Goal: Communication & Community: Answer question/provide support

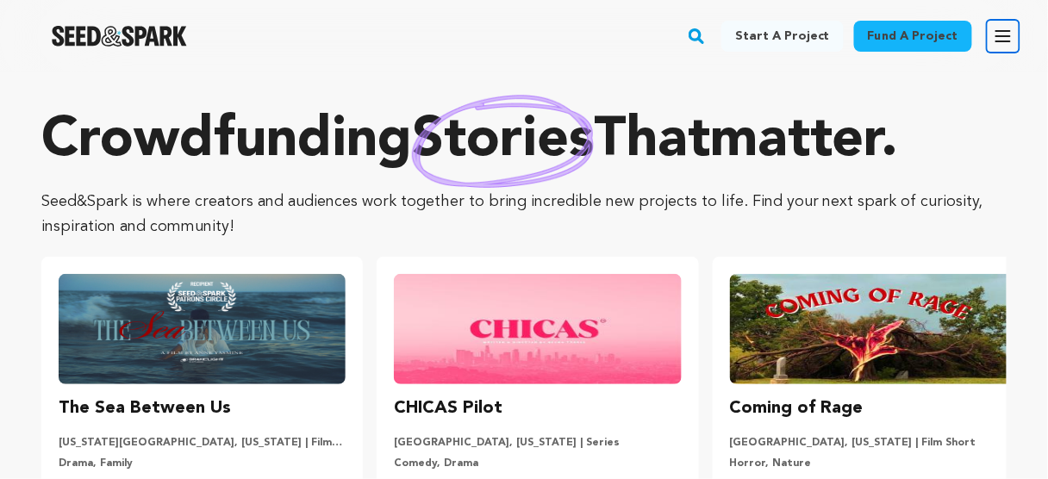
click at [996, 34] on icon "button" at bounding box center [1003, 36] width 21 height 21
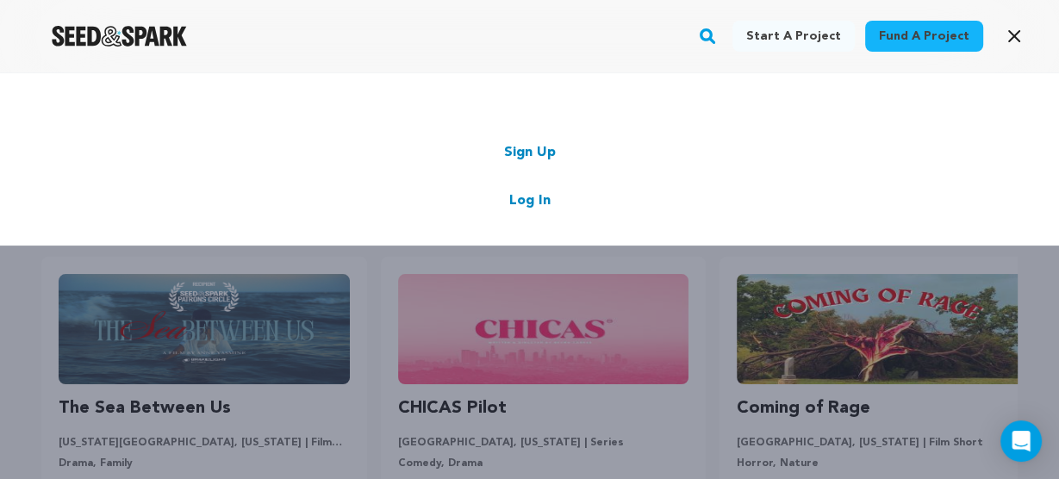
click at [530, 200] on link "Log In" at bounding box center [529, 200] width 41 height 21
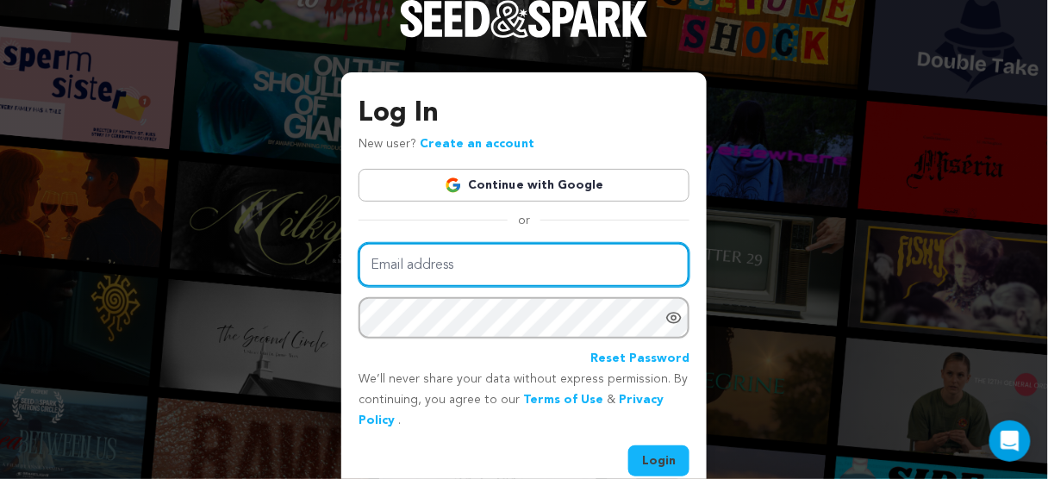
type input "lizajanemovie@gmail.com"
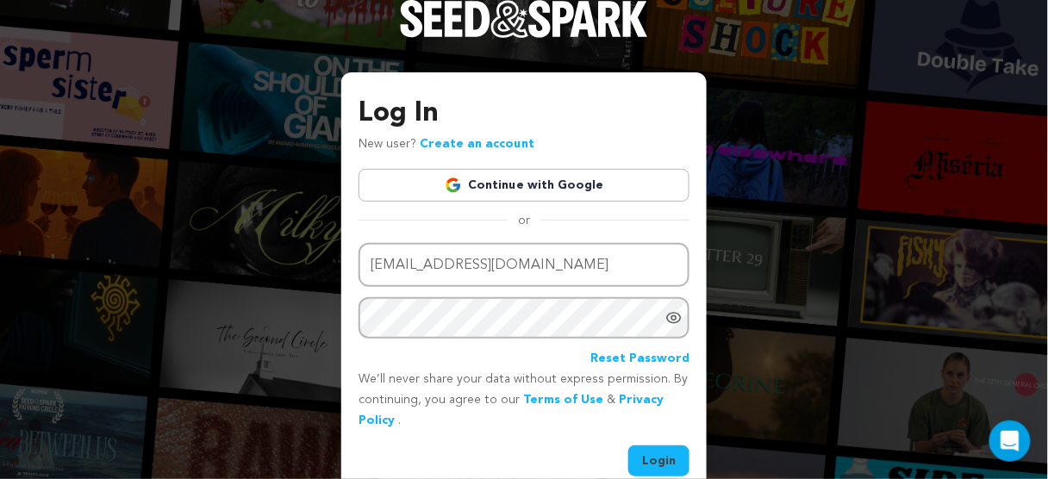
click at [663, 458] on button "Login" at bounding box center [658, 460] width 61 height 31
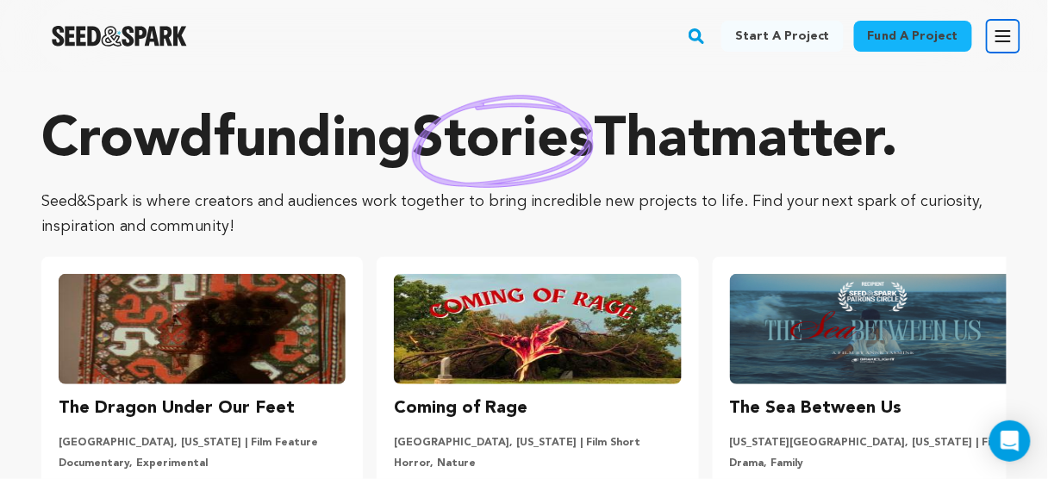
click at [989, 34] on button "Open main menu" at bounding box center [1003, 36] width 34 height 34
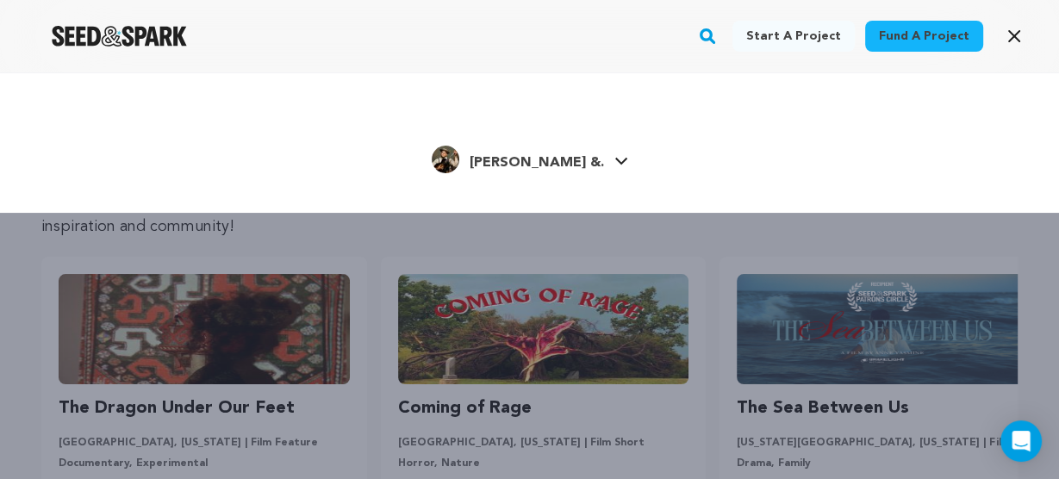
click at [562, 164] on span "[PERSON_NAME] &." at bounding box center [537, 163] width 134 height 14
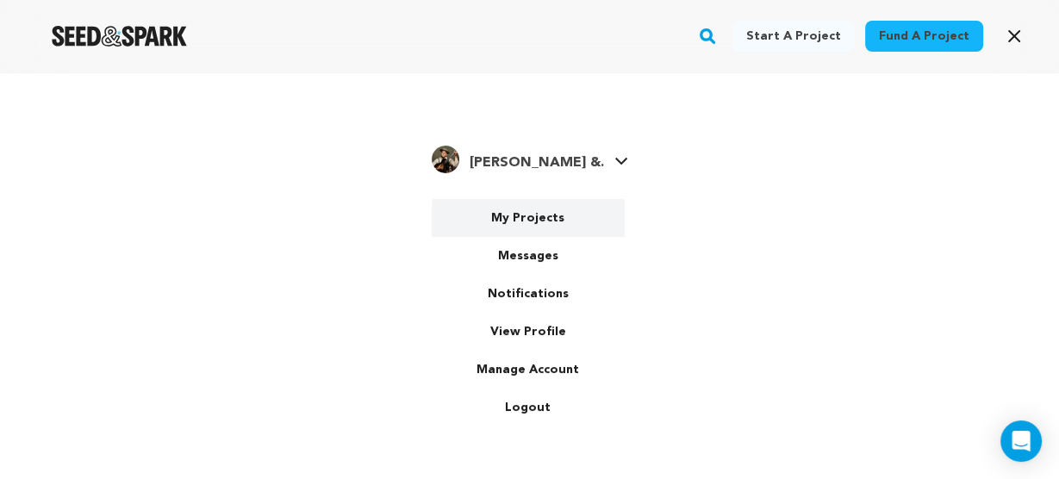
click at [520, 220] on link "My Projects" at bounding box center [528, 218] width 193 height 38
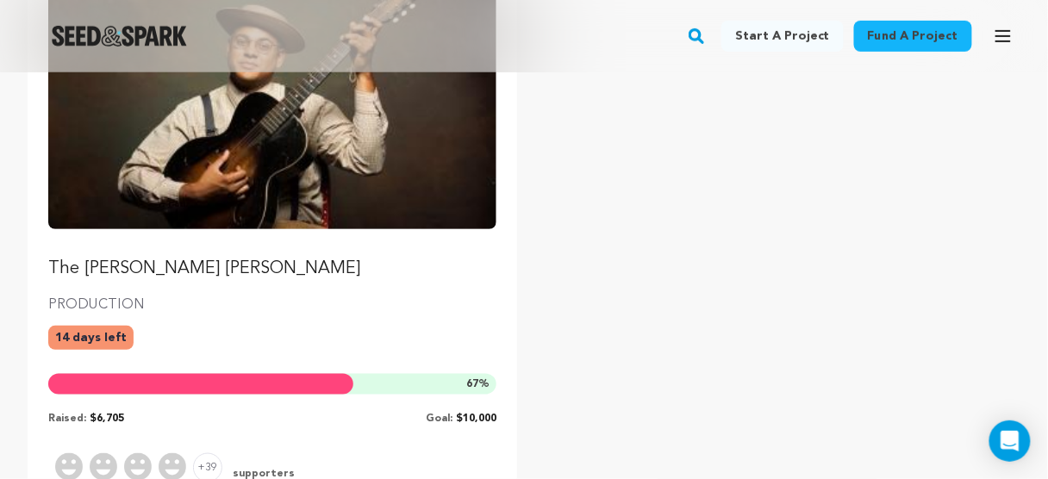
scroll to position [207, 0]
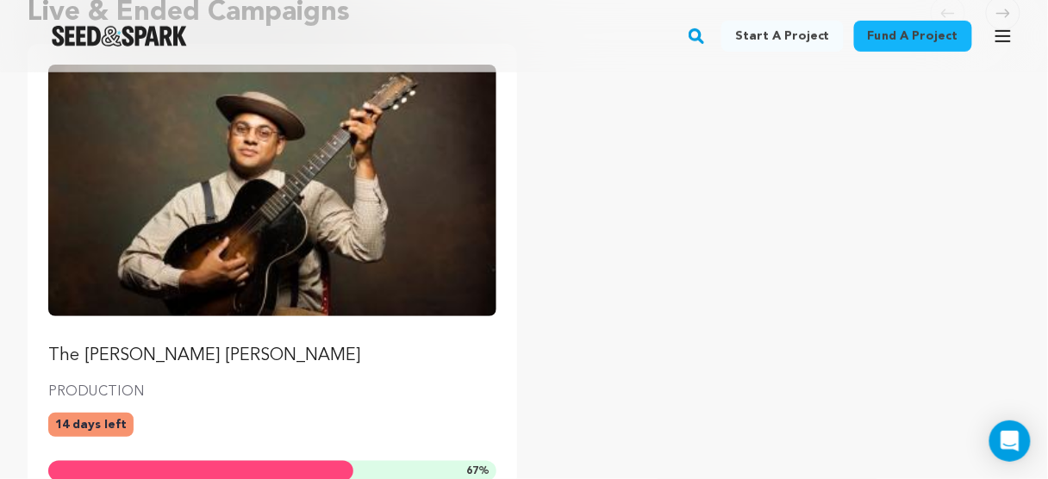
click at [441, 215] on img "Fund The Liza Jane Sessions" at bounding box center [272, 191] width 448 height 252
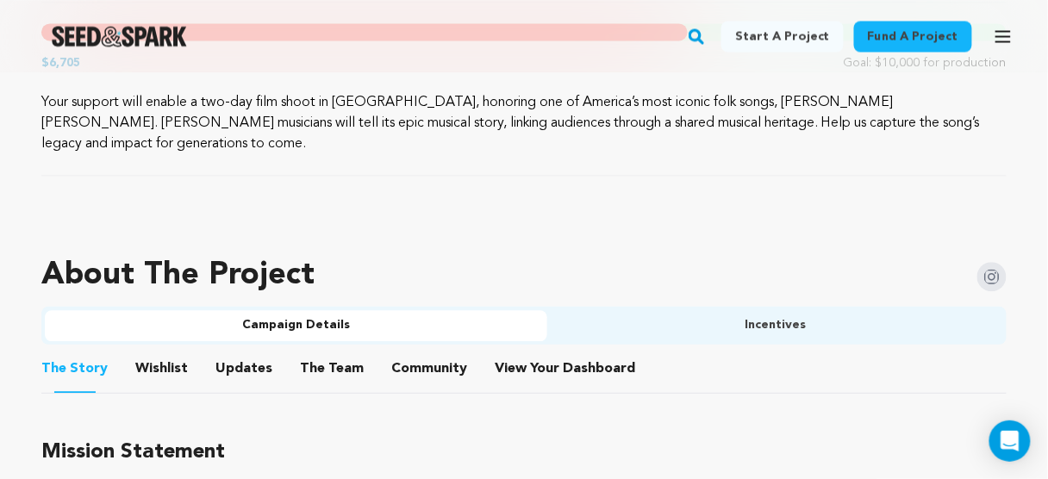
scroll to position [965, 0]
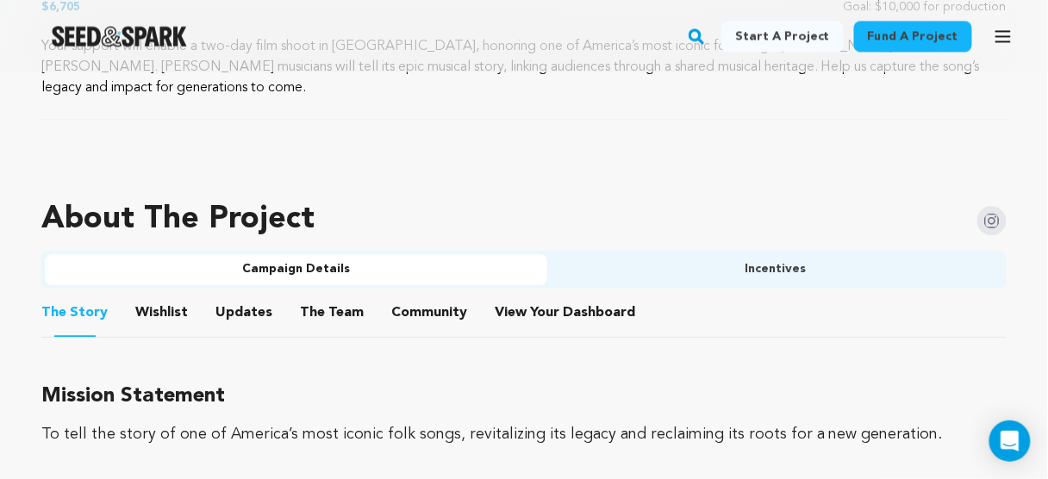
click at [508, 296] on button "View Your Dashboard" at bounding box center [515, 316] width 41 height 41
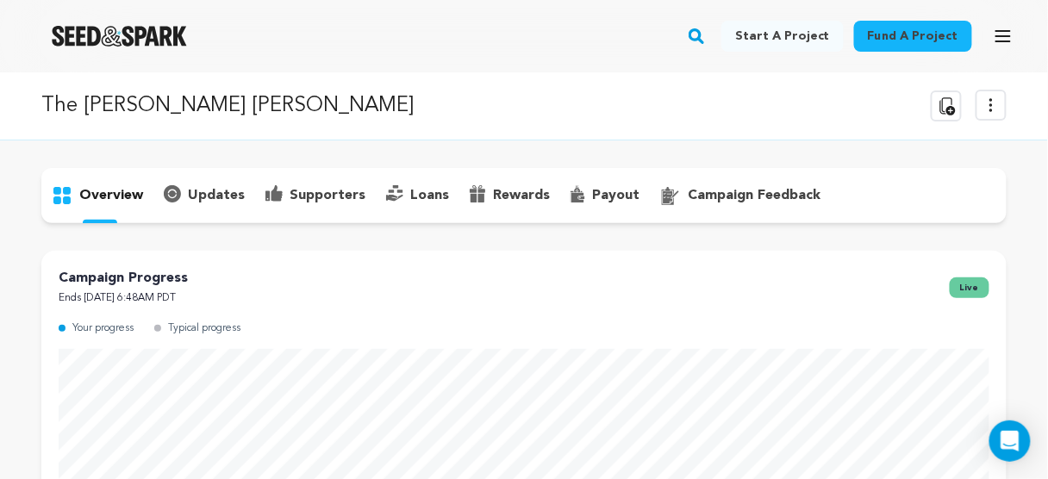
click at [303, 191] on p "supporters" at bounding box center [327, 195] width 76 height 21
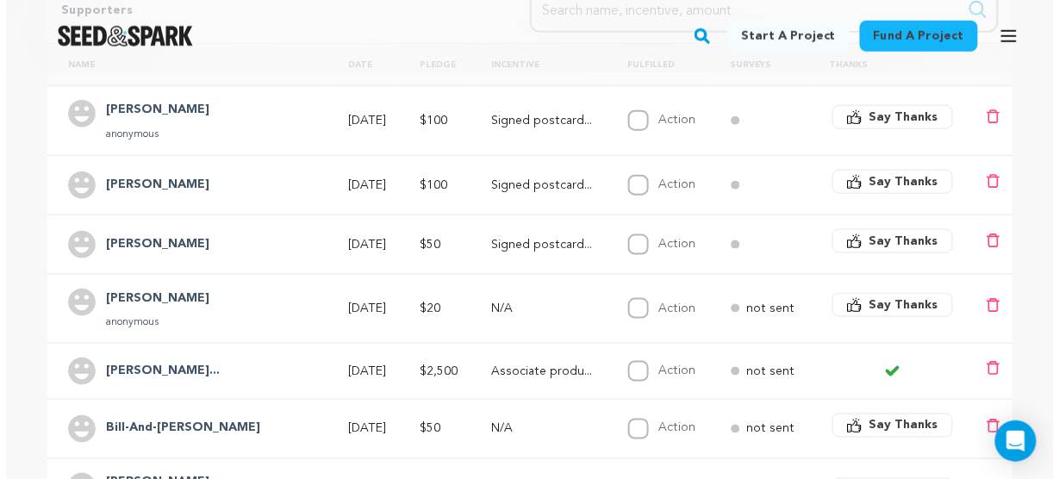
scroll to position [758, 0]
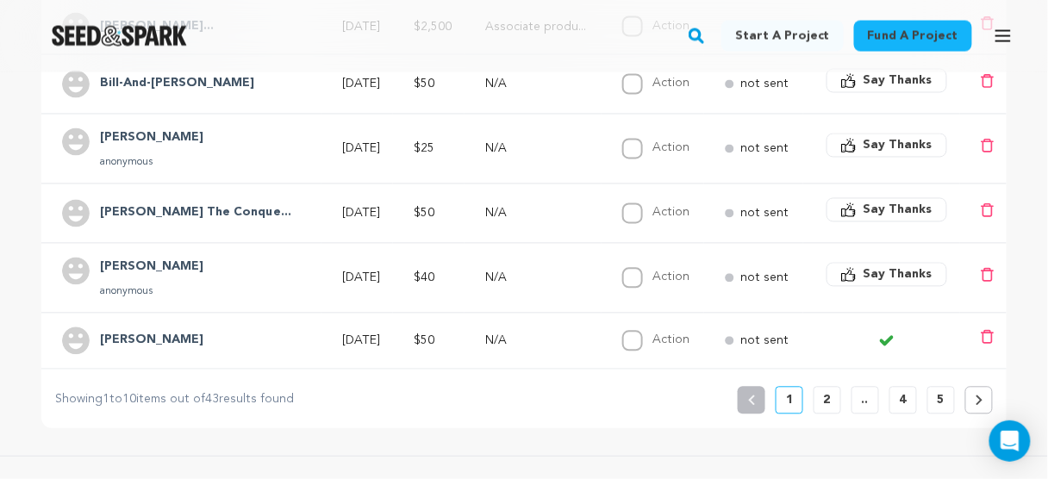
click at [896, 266] on span "Say Thanks" at bounding box center [897, 274] width 69 height 17
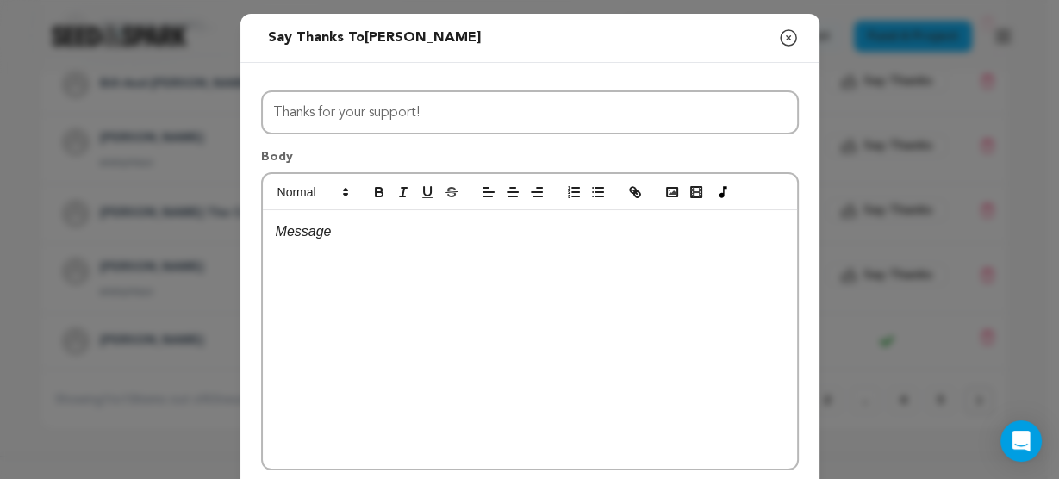
click at [461, 267] on div at bounding box center [530, 339] width 534 height 258
click at [786, 31] on icon "button" at bounding box center [788, 38] width 21 height 21
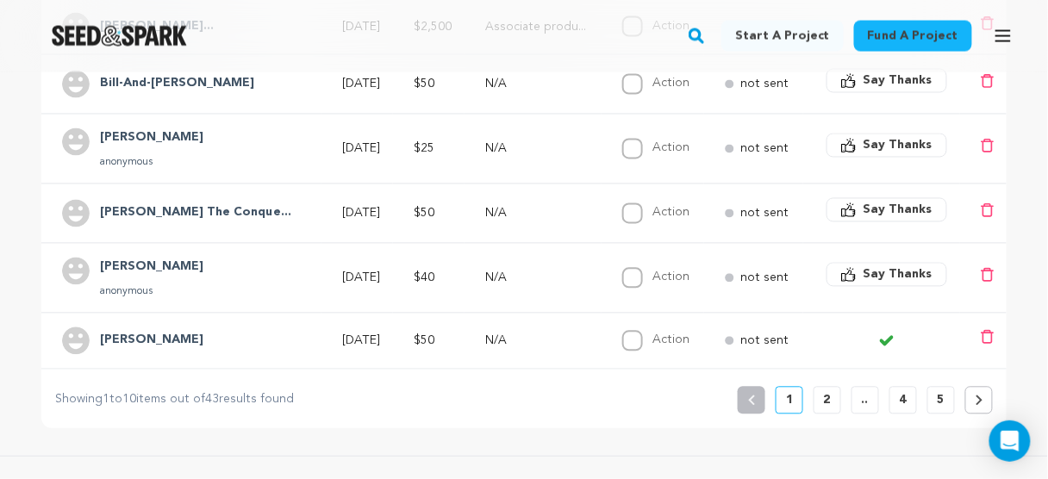
click at [117, 265] on h4 "Wes" at bounding box center [151, 268] width 103 height 21
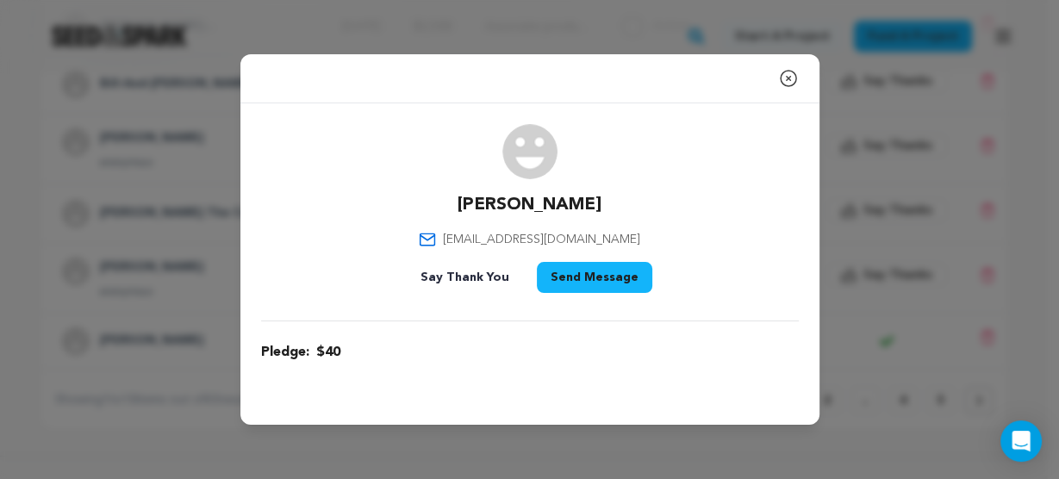
click at [792, 78] on icon "button" at bounding box center [788, 78] width 21 height 21
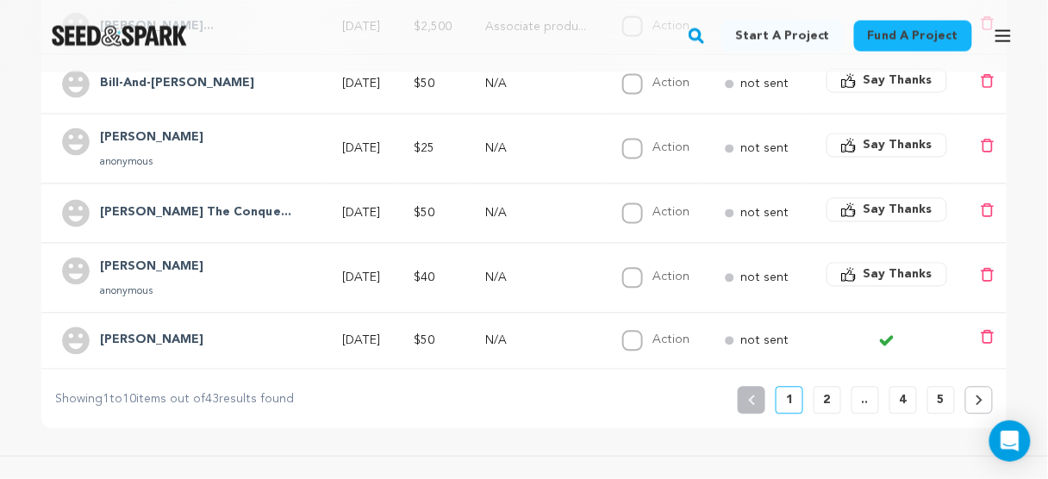
click at [911, 272] on span "Say Thanks" at bounding box center [897, 274] width 69 height 17
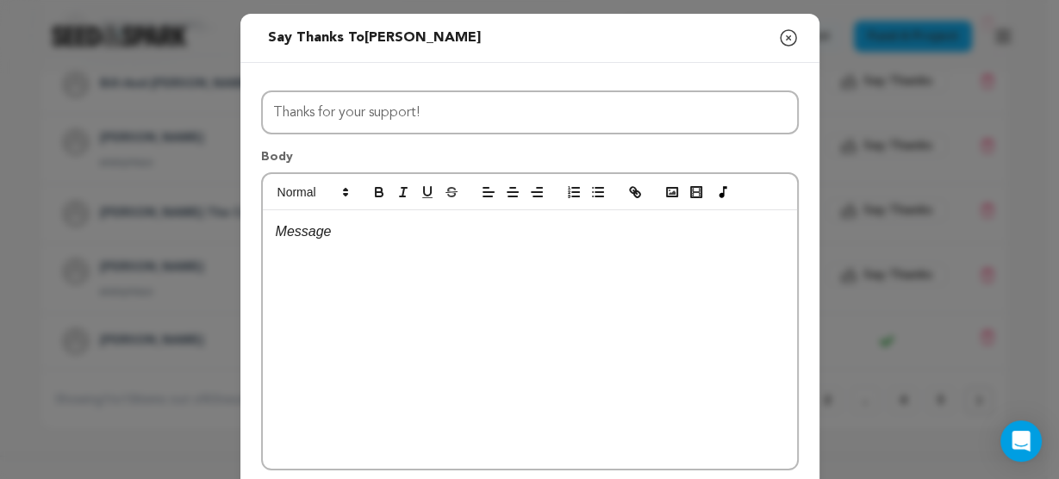
click at [587, 311] on div at bounding box center [530, 339] width 534 height 258
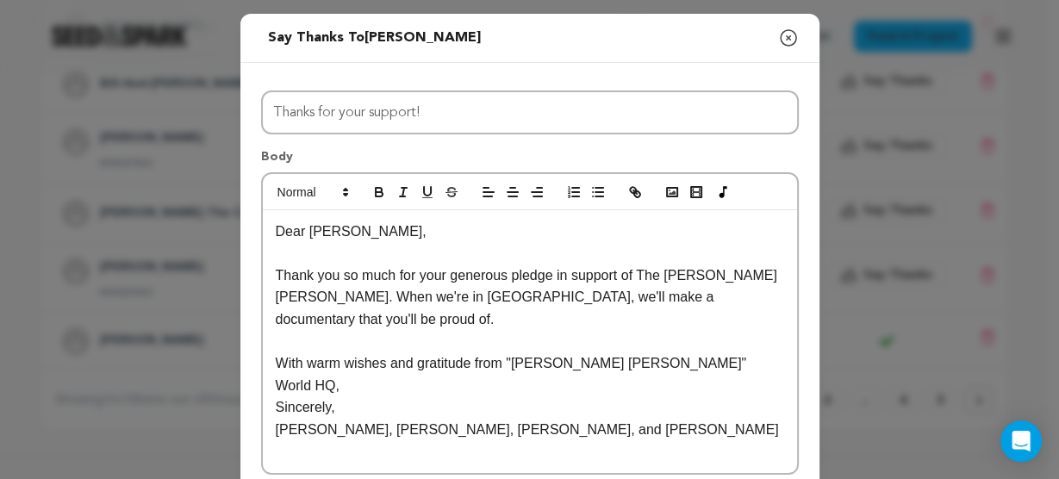
click at [288, 229] on p "Dear Wes," at bounding box center [530, 232] width 508 height 22
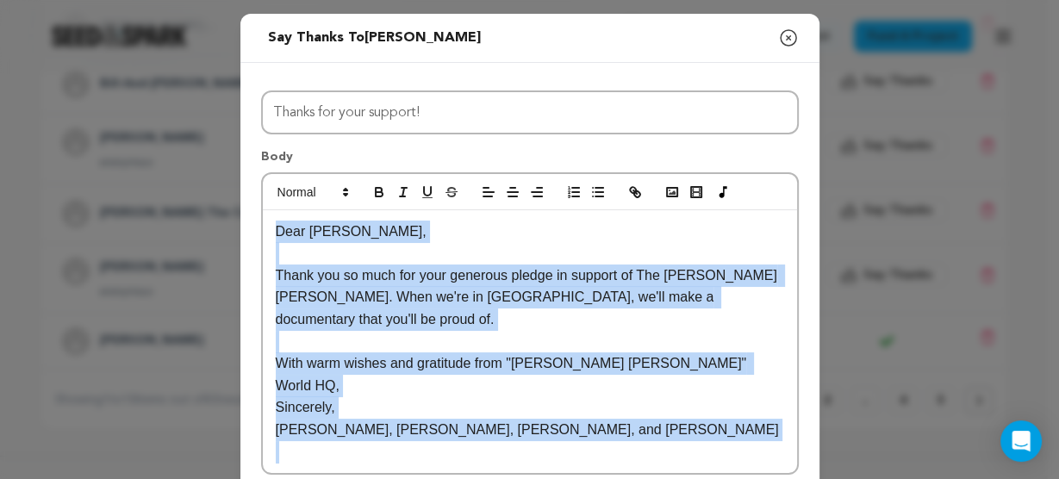
drag, startPoint x: 288, startPoint y: 229, endPoint x: 433, endPoint y: 401, distance: 224.4
click at [433, 401] on div "Dear Wes, Thank you so much for your generous pledge in support of The Liza Jan…" at bounding box center [530, 342] width 534 height 264
copy div "Dear Wes, Thank you so much for your generous pledge in support of The Liza Jan…"
click at [461, 295] on p "Thank you so much for your generous pledge in support of The Liza Jane Sessions…" at bounding box center [530, 297] width 508 height 66
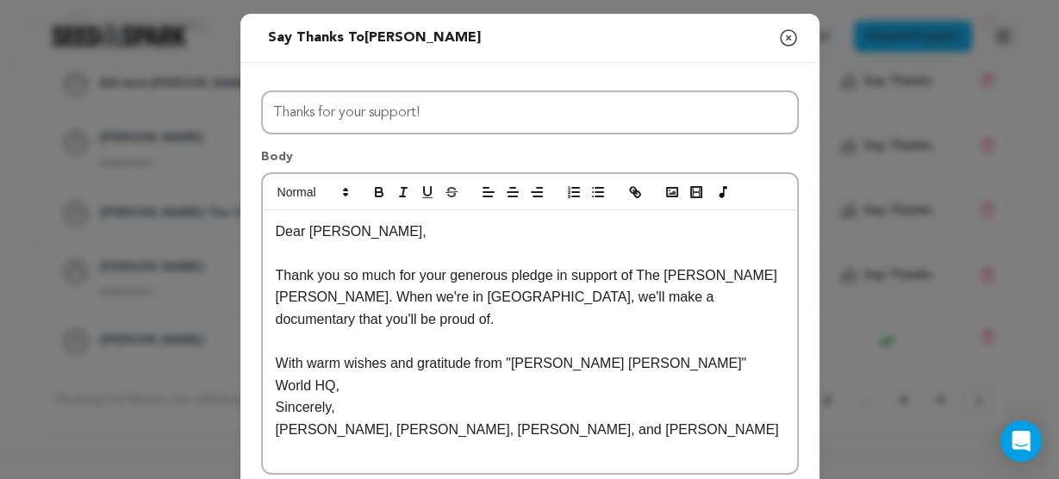
click at [497, 352] on p "With warm wishes and gratitude from "Liza Jane" World HQ," at bounding box center [530, 374] width 508 height 44
click at [283, 224] on p "Dear Wes," at bounding box center [530, 232] width 508 height 22
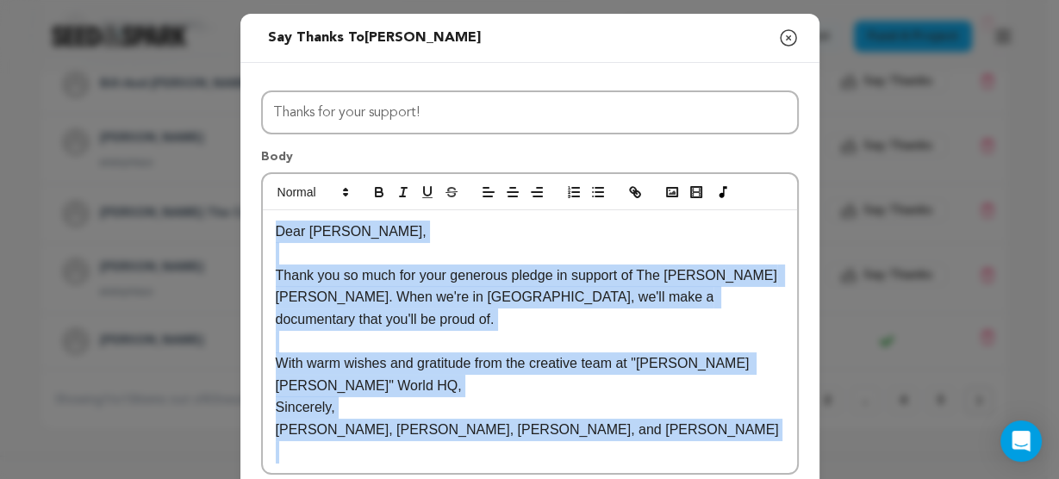
drag, startPoint x: 283, startPoint y: 224, endPoint x: 439, endPoint y: 400, distance: 235.5
click at [439, 400] on div "Dear Wes, Thank you so much for your generous pledge in support of The Liza Jan…" at bounding box center [530, 342] width 534 height 264
copy div "Dear Wes, Thank you so much for your generous pledge in support of The Liza Jan…"
click at [458, 352] on p "With warm wishes and gratitude from the creative team at "Liza Jane" World HQ," at bounding box center [530, 374] width 508 height 44
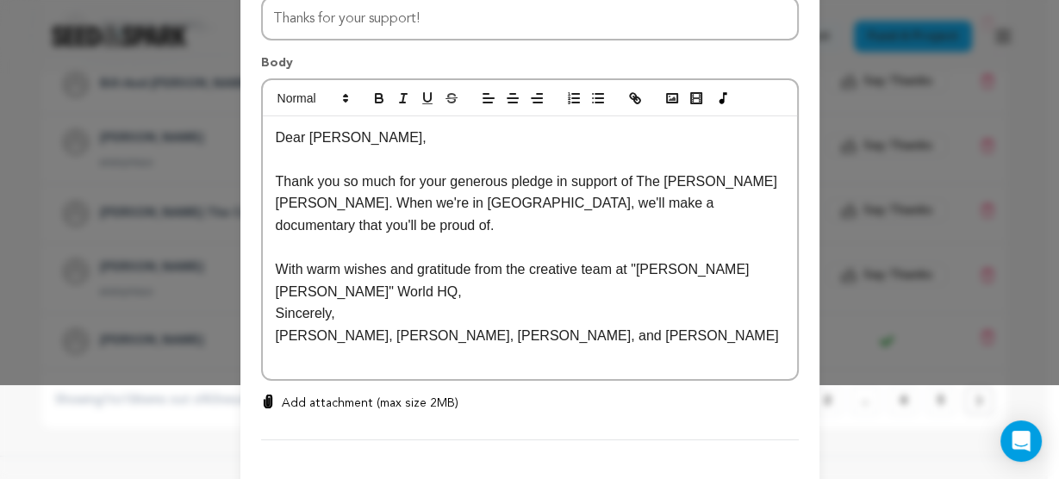
scroll to position [163, 0]
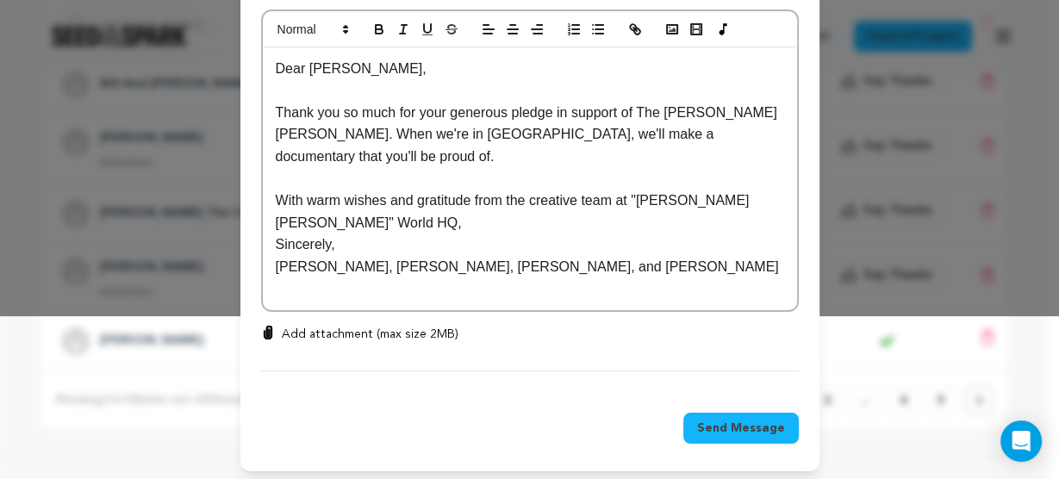
click at [748, 424] on span "Send Message" at bounding box center [741, 428] width 88 height 17
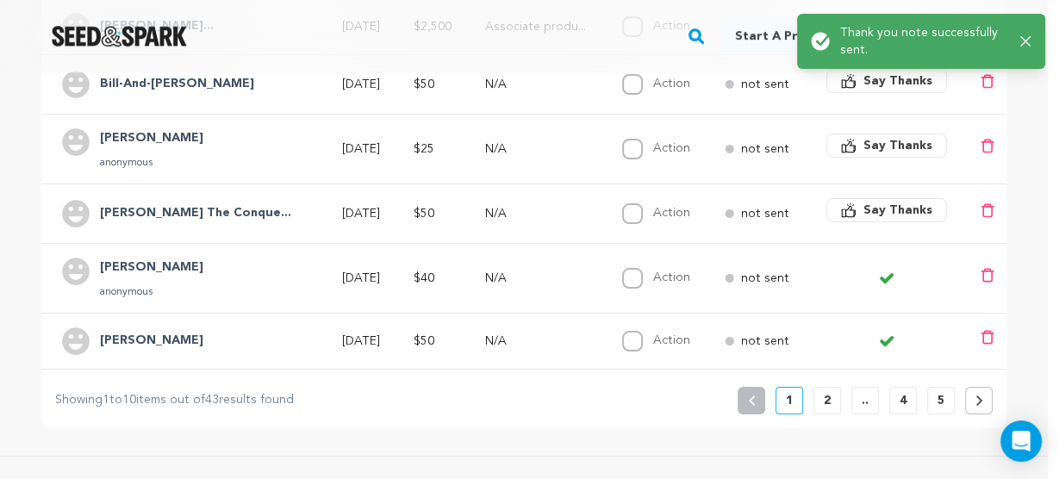
click at [175, 204] on h4 "Cary The Conque..." at bounding box center [195, 213] width 191 height 21
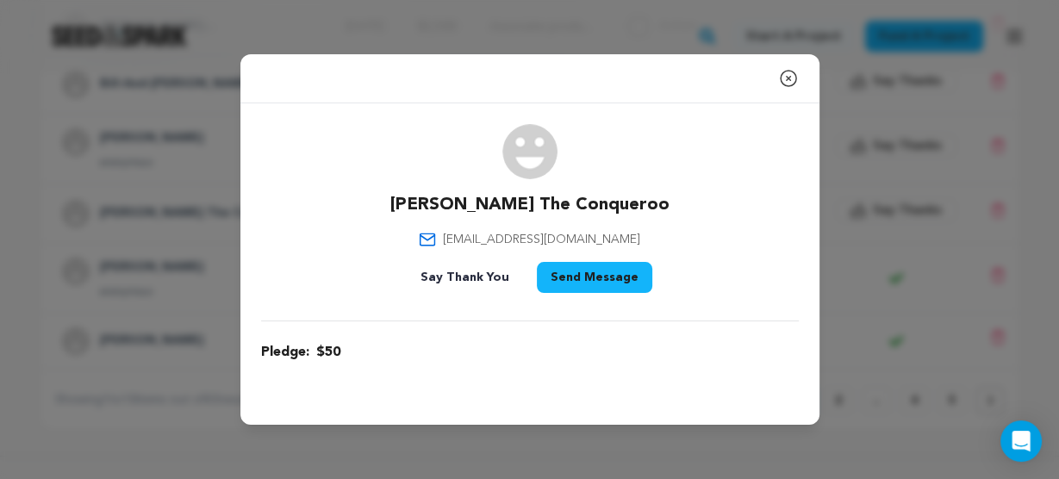
click at [119, 177] on div "Close modal Cary The Conqueroo carybaker1@gmail.com" at bounding box center [529, 239] width 1059 height 479
click at [119, 214] on div "Close modal Cary The Conqueroo carybaker1@gmail.com" at bounding box center [529, 239] width 1059 height 479
drag, startPoint x: 788, startPoint y: 77, endPoint x: 813, endPoint y: 97, distance: 32.4
click at [787, 78] on icon "button" at bounding box center [789, 79] width 16 height 16
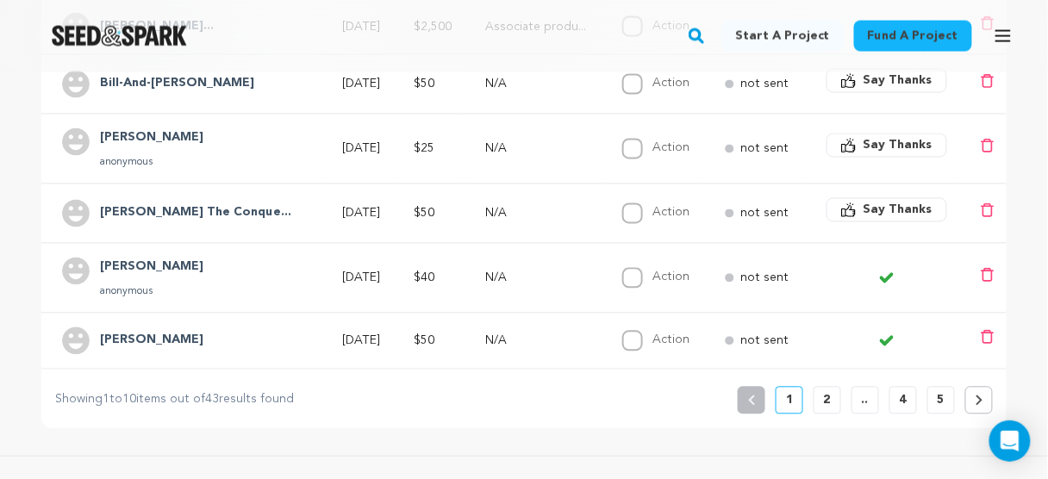
click at [881, 203] on span "Say Thanks" at bounding box center [897, 210] width 69 height 17
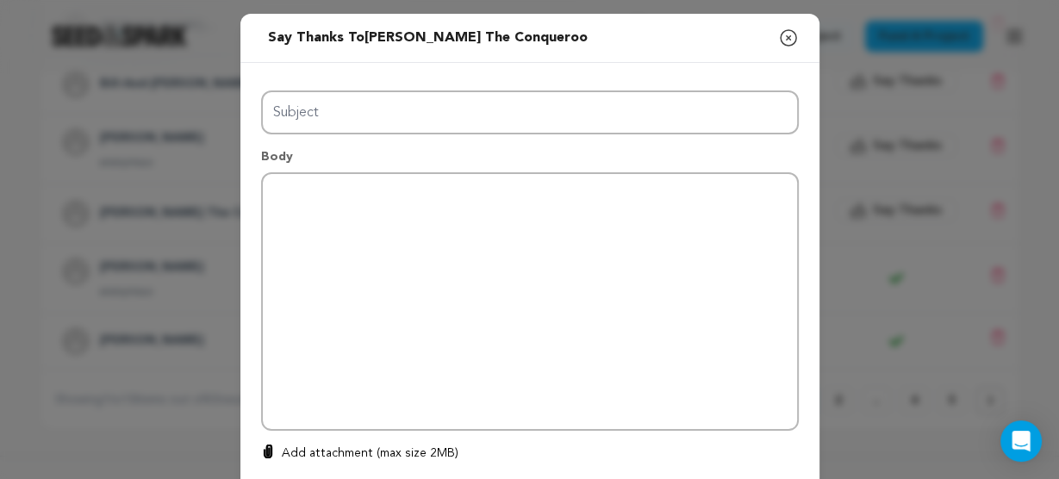
type input "Thanks for your support!"
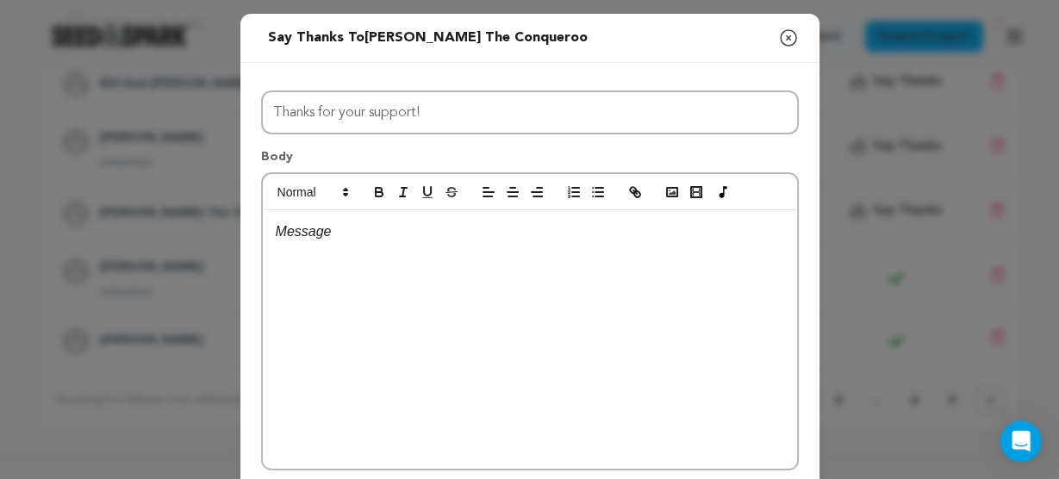
click at [784, 40] on icon "button" at bounding box center [788, 38] width 21 height 21
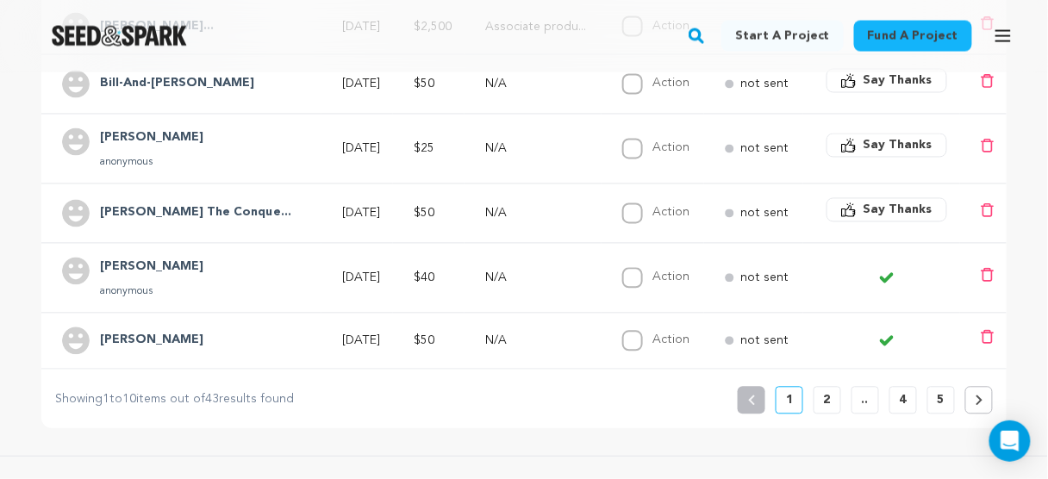
click at [901, 205] on span "Say Thanks" at bounding box center [897, 210] width 69 height 17
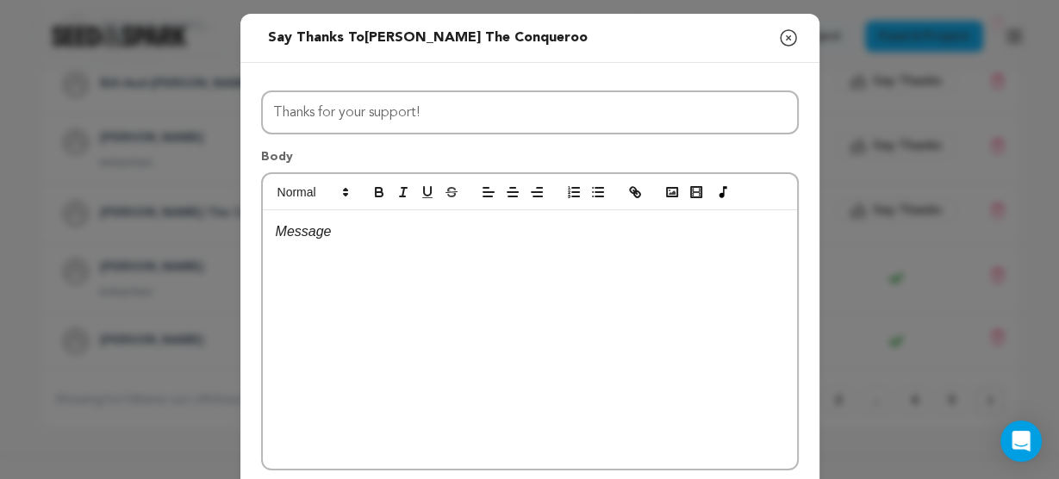
click at [556, 227] on p at bounding box center [530, 232] width 508 height 22
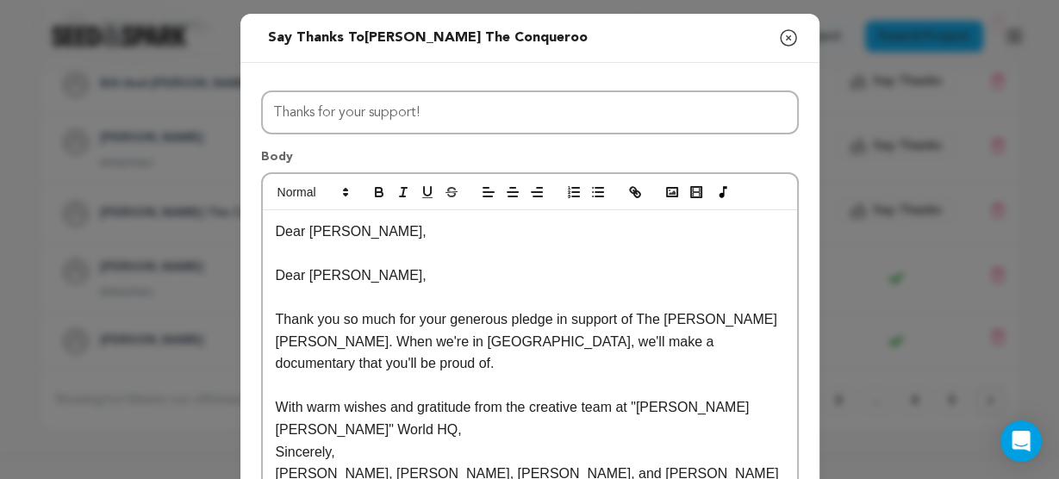
scroll to position [0, 0]
click at [278, 275] on p "Dear Wes," at bounding box center [530, 275] width 508 height 22
drag, startPoint x: 283, startPoint y: 273, endPoint x: 368, endPoint y: 272, distance: 85.3
click at [368, 272] on p "Dear Wes," at bounding box center [530, 275] width 508 height 22
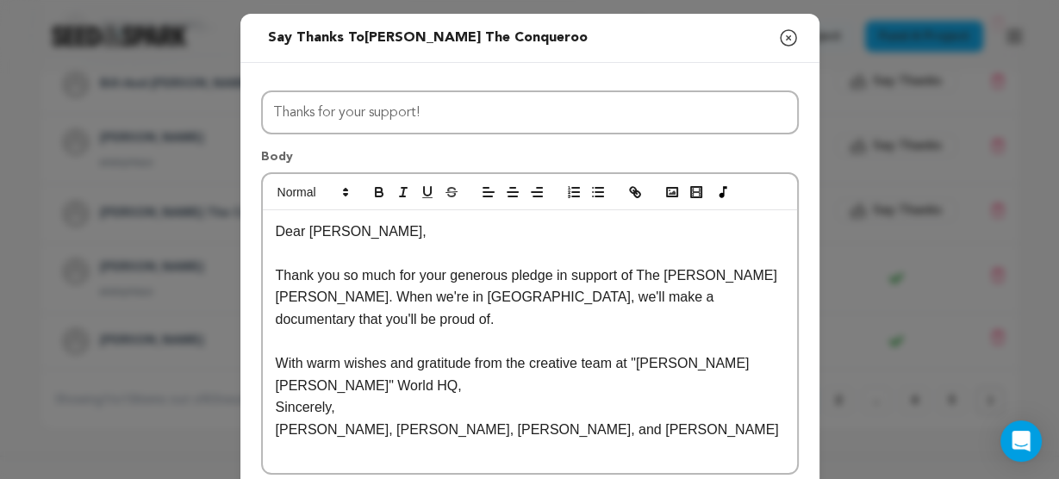
click at [280, 275] on p "Thank you so much for your generous pledge in support of The Liza Jane Sessions…" at bounding box center [530, 297] width 508 height 66
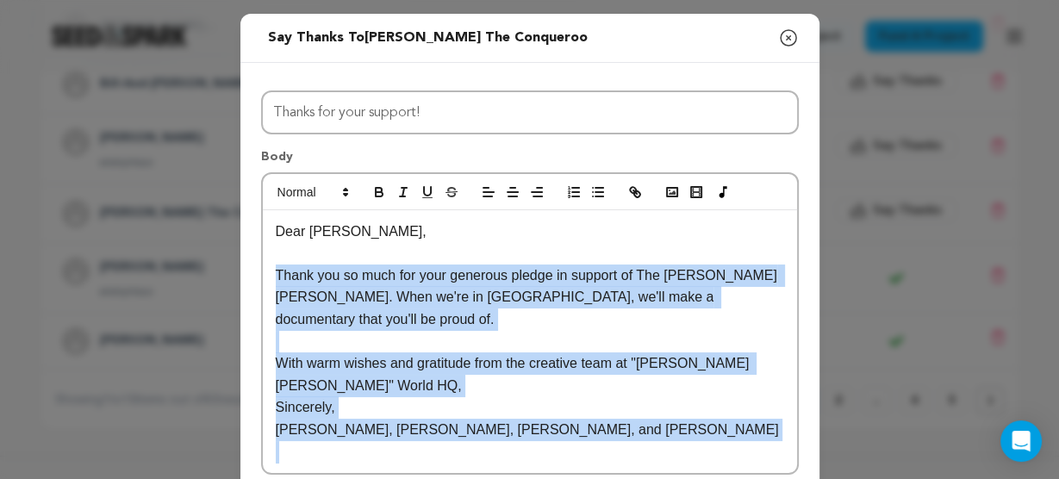
drag, startPoint x: 280, startPoint y: 275, endPoint x: 436, endPoint y: 384, distance: 190.5
click at [436, 384] on div "Dear Cary, Thank you so much for your generous pledge in support of The Liza Ja…" at bounding box center [530, 342] width 534 height 264
copy div "Thank you so much for your generous pledge in support of The Liza Jane Sessions…"
click at [507, 298] on p "Thank you so much for your generous pledge in support of The Liza Jane Sessions…" at bounding box center [530, 297] width 508 height 66
click at [503, 300] on p "Thank you so much for your generous pledge in support of The Liza Jane Sessions…" at bounding box center [530, 297] width 508 height 66
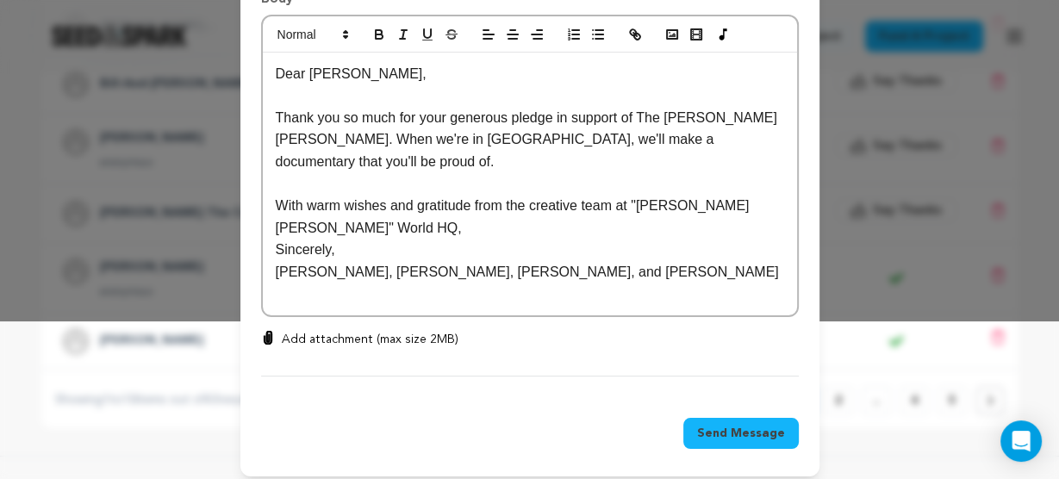
scroll to position [163, 0]
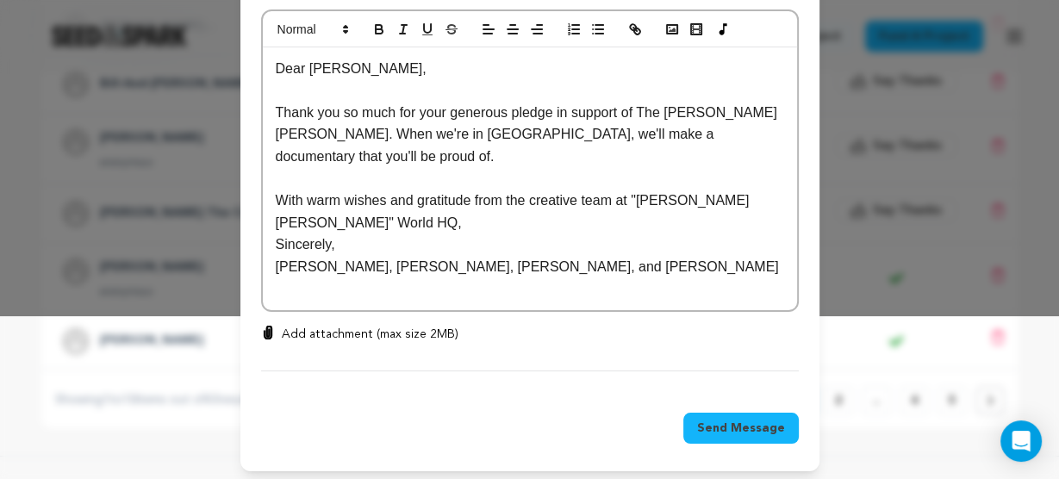
click at [699, 413] on button "Send Message" at bounding box center [740, 428] width 115 height 31
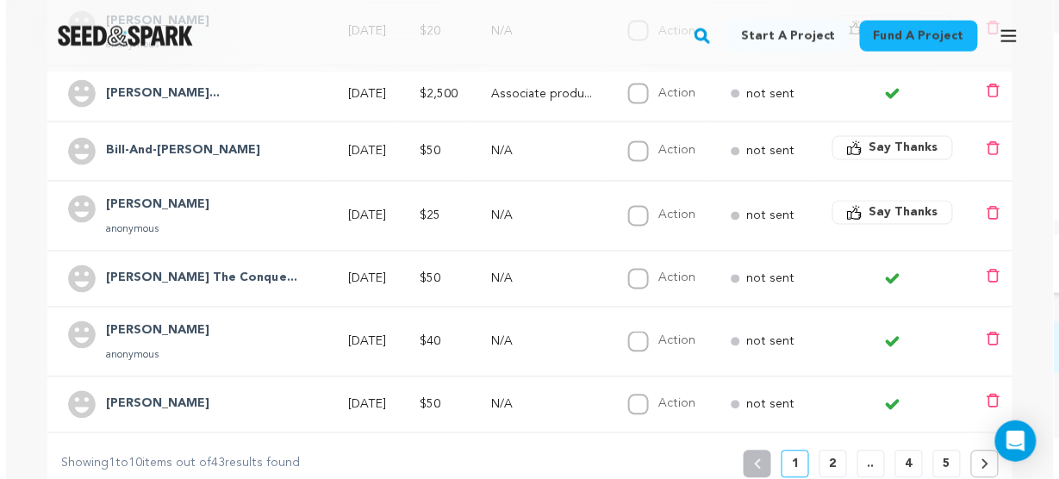
scroll to position [551, 0]
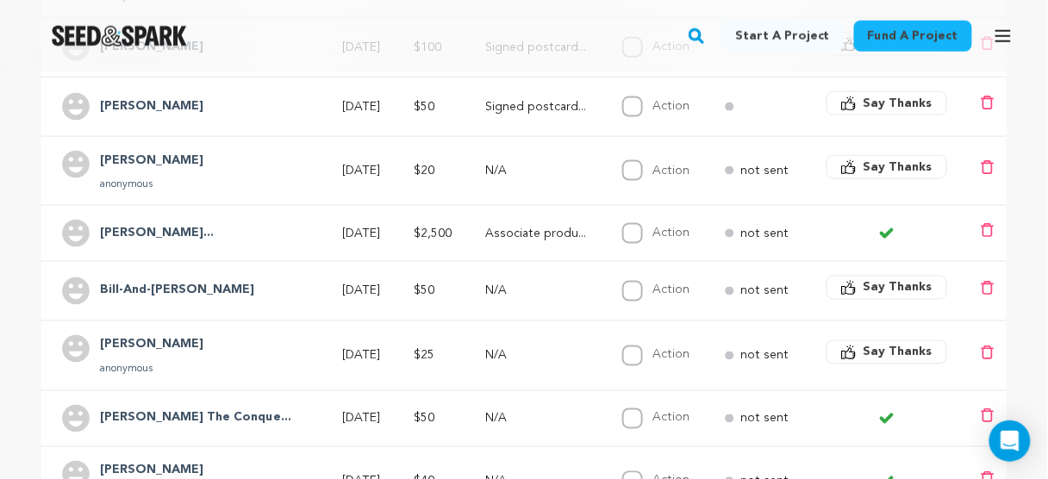
click at [885, 348] on span "Say Thanks" at bounding box center [897, 352] width 69 height 17
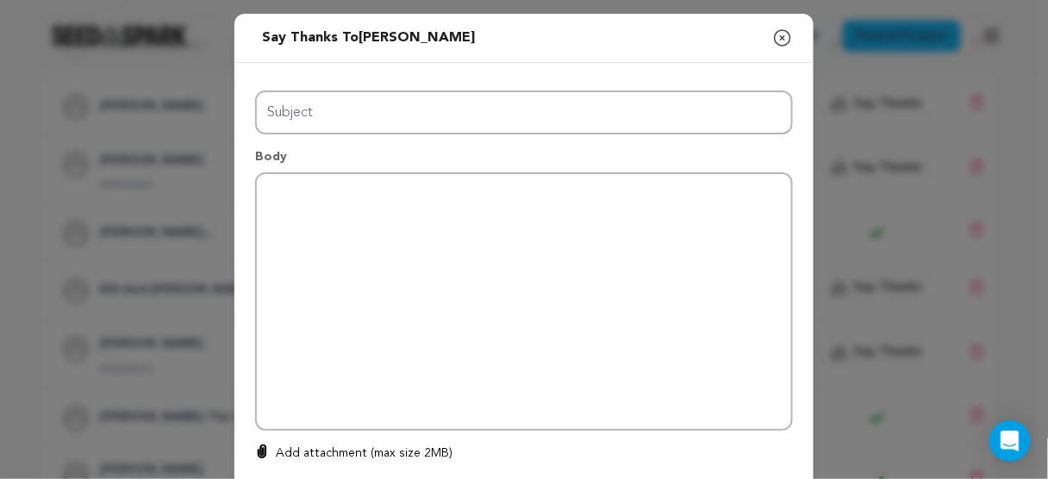
type input "Thanks for your support!"
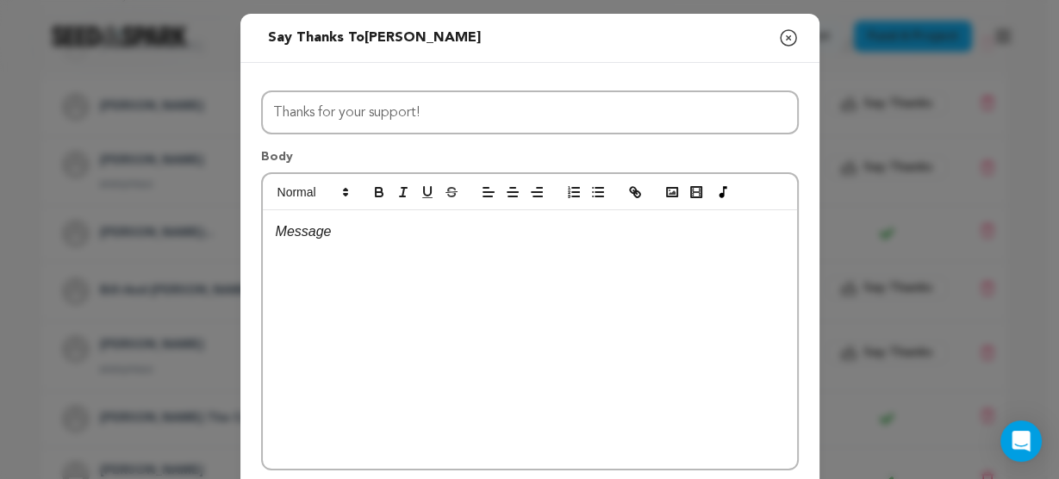
click at [532, 320] on div at bounding box center [530, 339] width 534 height 258
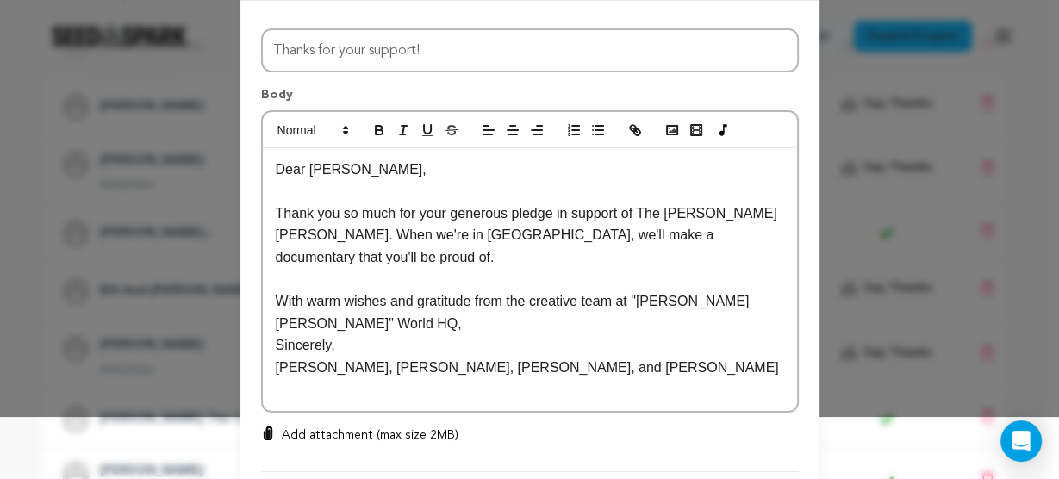
scroll to position [138, 0]
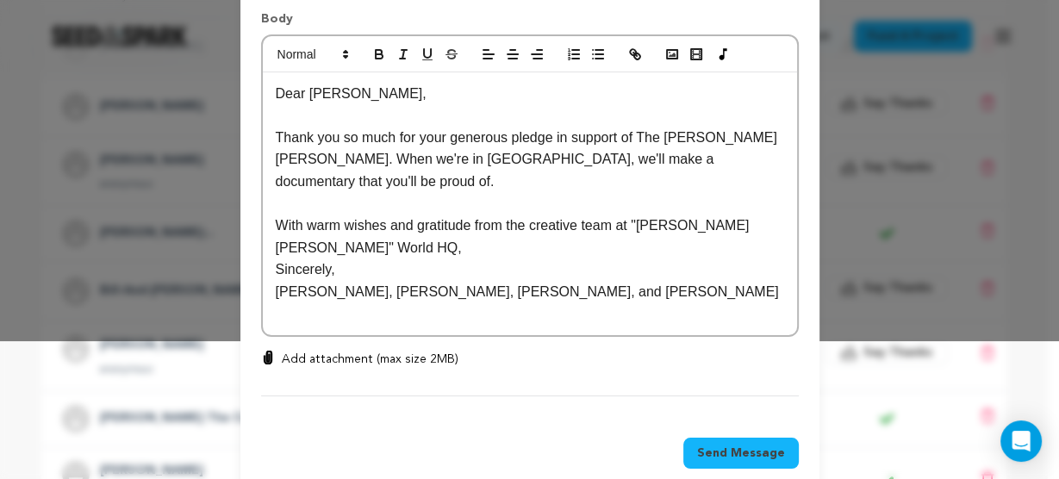
click at [727, 449] on span "Send Message" at bounding box center [741, 453] width 88 height 17
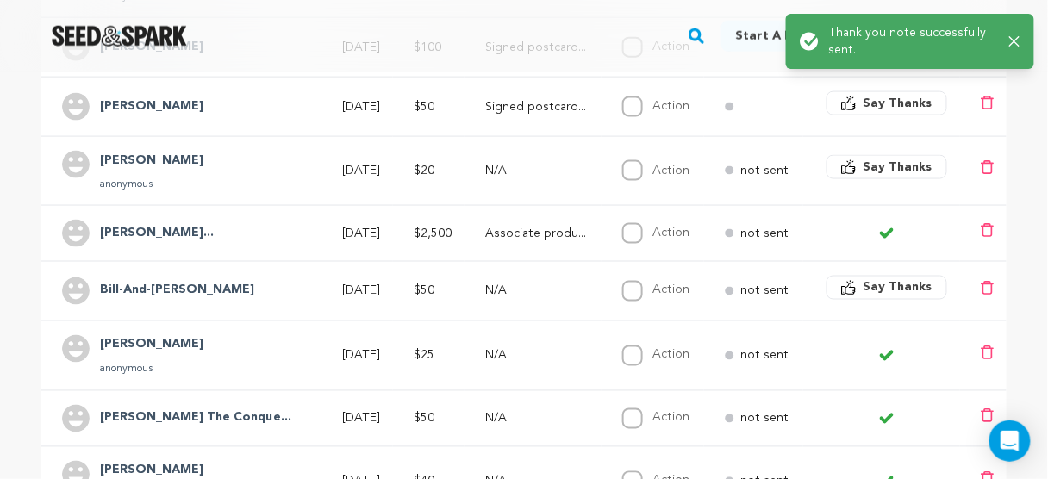
click at [128, 281] on h4 "Bill-And-[PERSON_NAME]" at bounding box center [177, 291] width 154 height 21
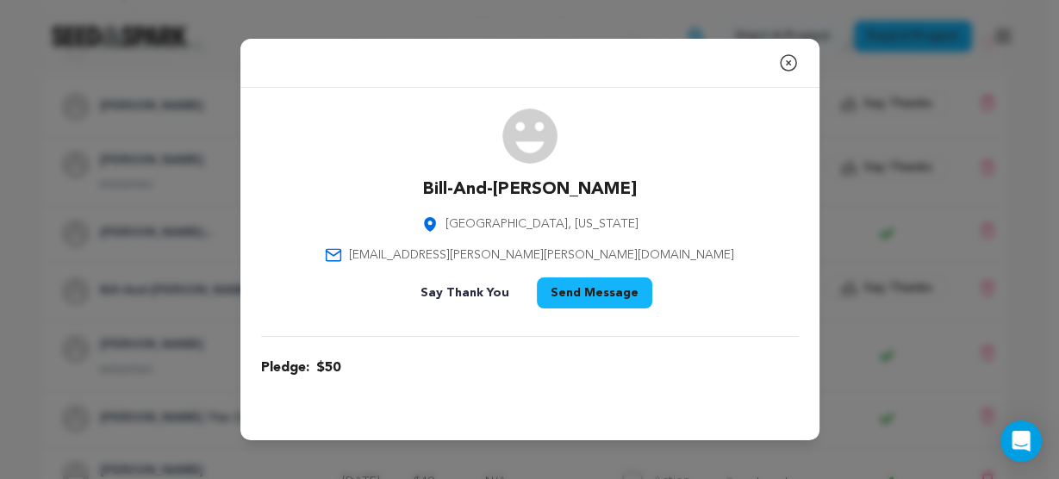
click at [788, 62] on icon "button" at bounding box center [789, 63] width 16 height 16
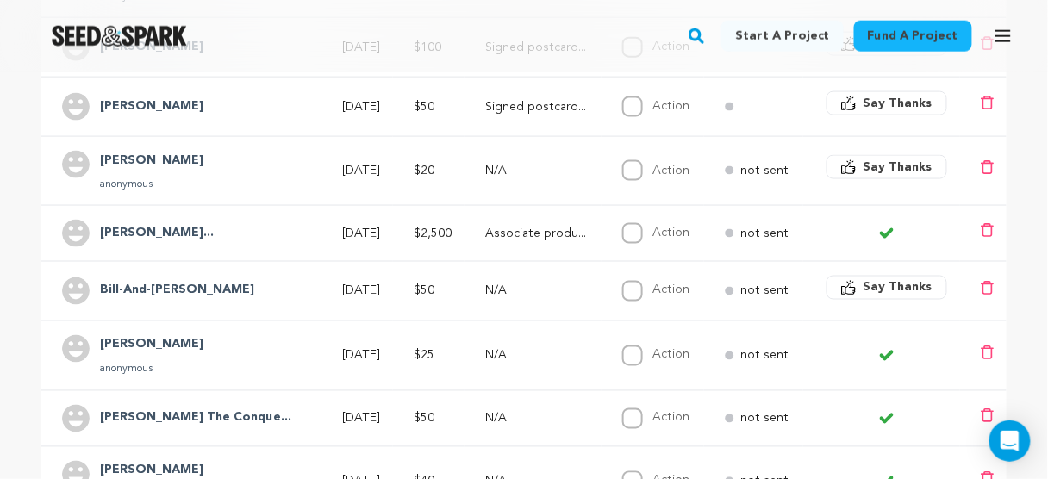
click at [880, 283] on span "Say Thanks" at bounding box center [897, 287] width 69 height 17
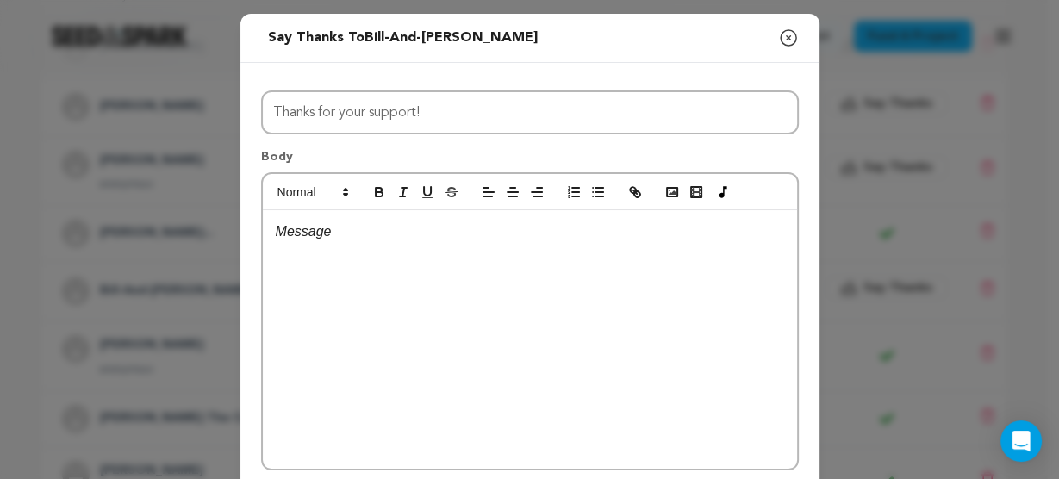
click at [469, 246] on div at bounding box center [530, 339] width 534 height 258
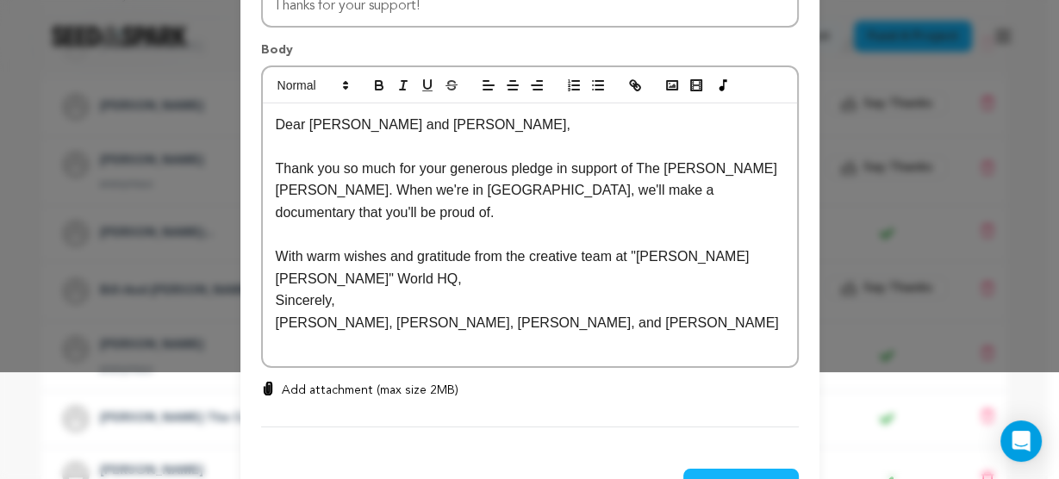
scroll to position [163, 0]
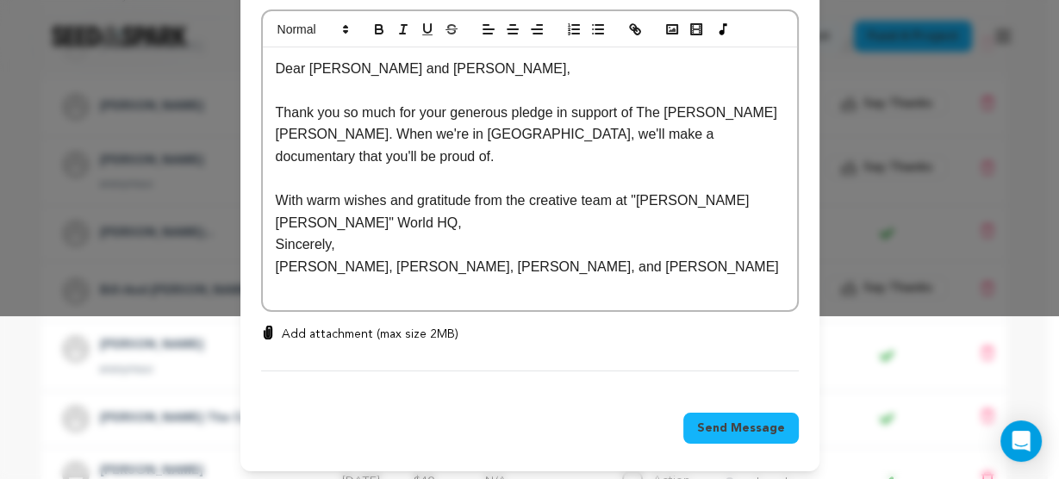
click at [721, 422] on span "Send Message" at bounding box center [741, 428] width 88 height 17
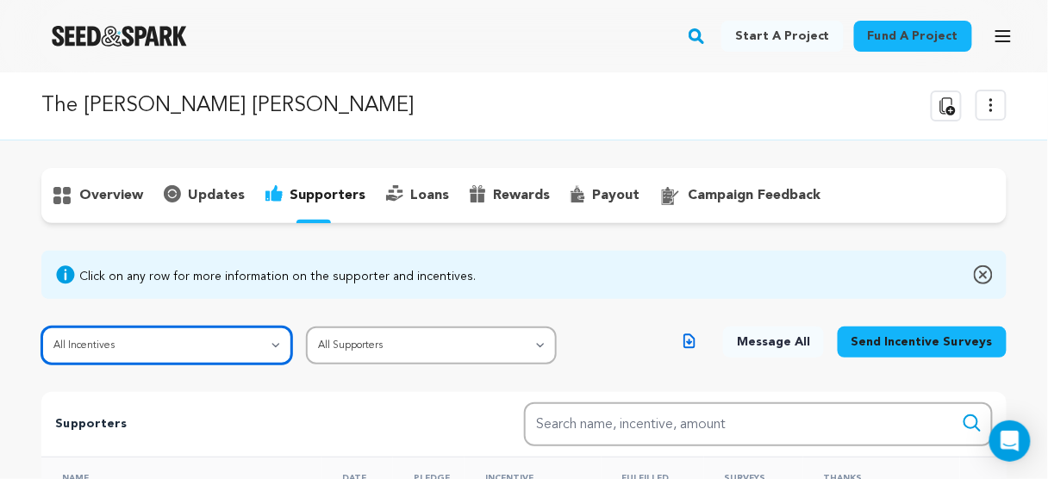
click at [209, 338] on select "All Incentives Signed postcard from the cast and crew Poor Gal: The Cultural Hi…" at bounding box center [166, 346] width 251 height 38
select select "109005"
click at [41, 327] on select "All Incentives Signed postcard from the cast and crew Poor Gal: The Cultural Hi…" at bounding box center [166, 346] width 251 height 38
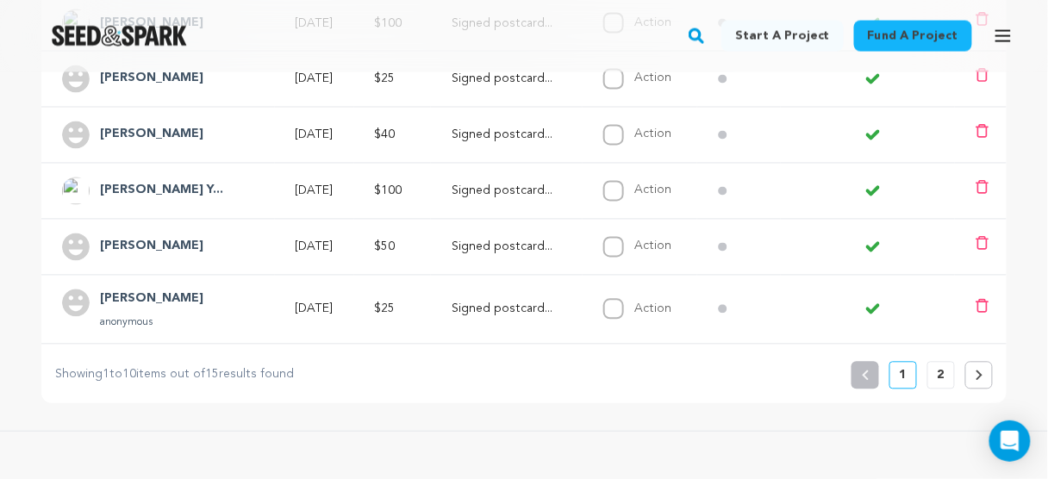
scroll to position [827, 0]
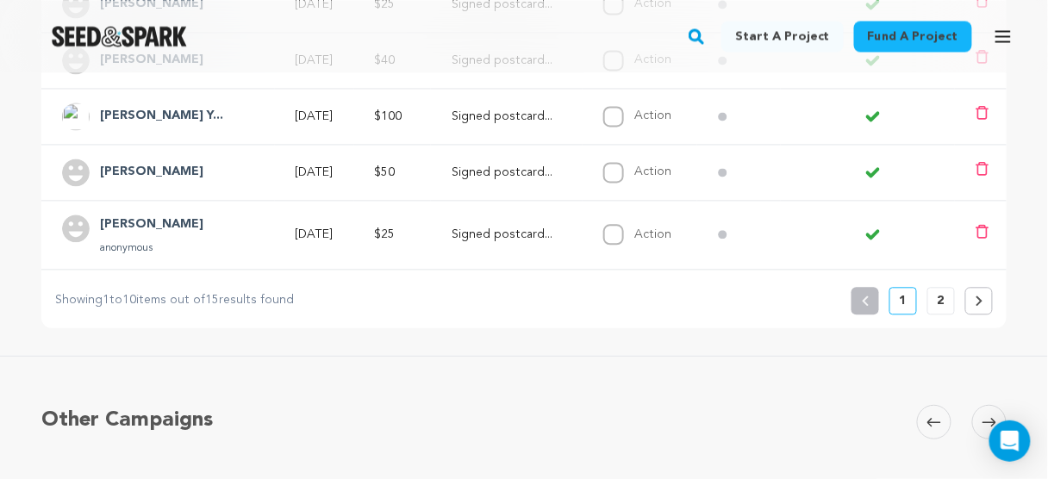
click at [943, 296] on p "2" at bounding box center [940, 300] width 7 height 17
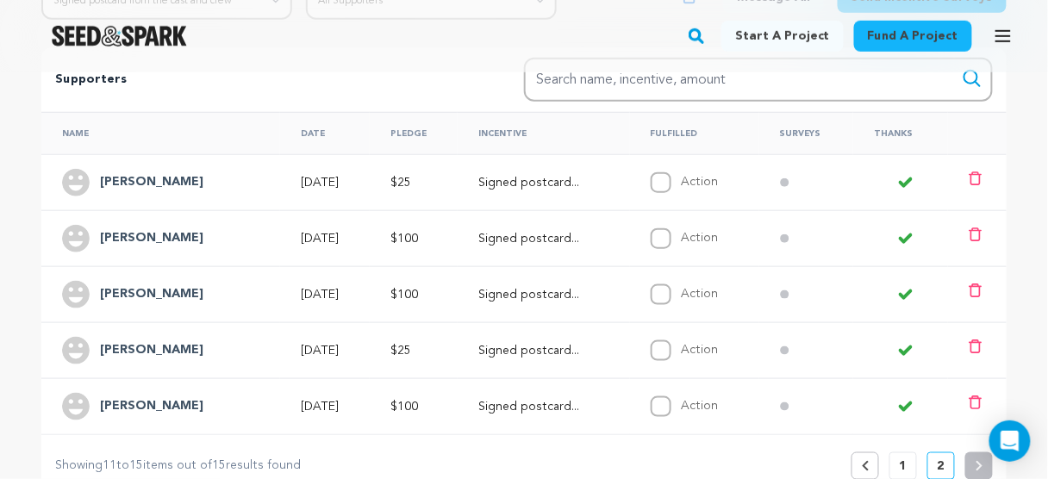
scroll to position [551, 0]
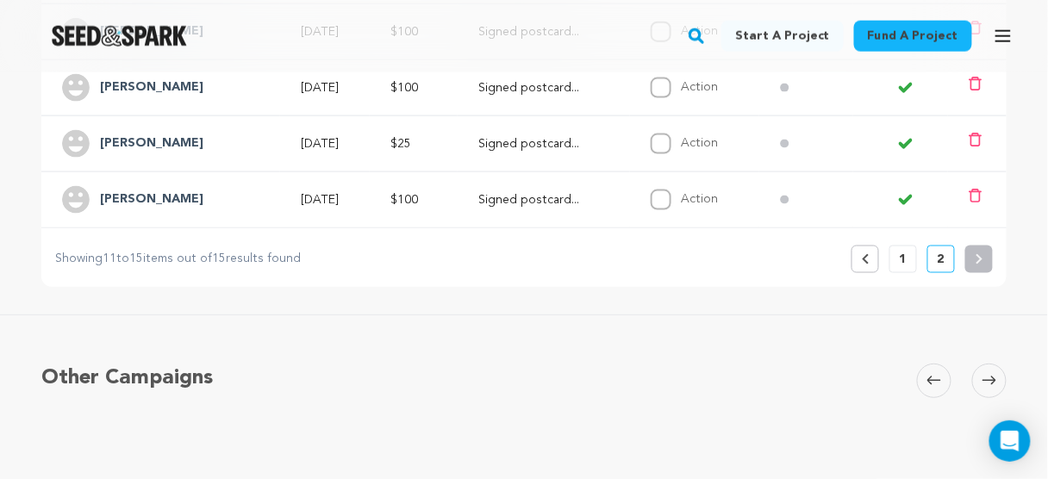
click at [902, 259] on p "1" at bounding box center [902, 259] width 7 height 17
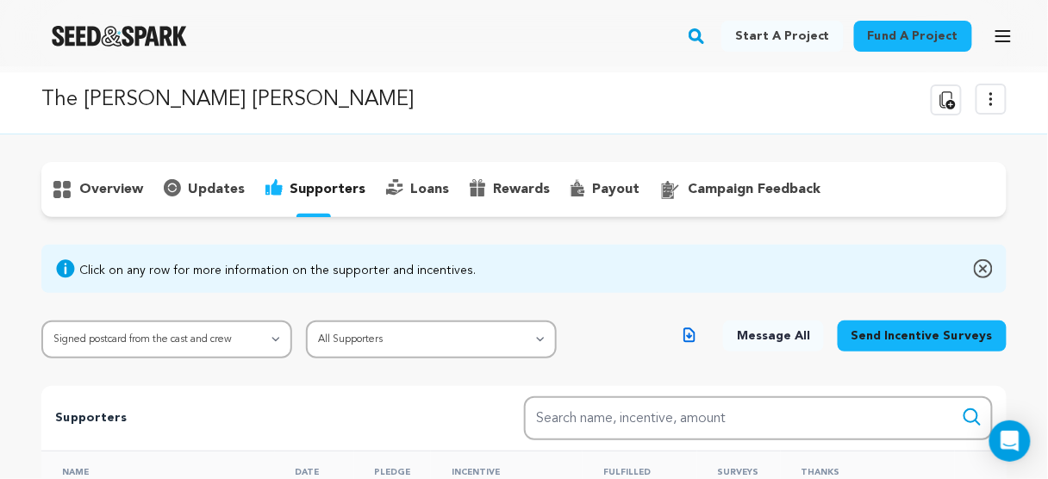
scroll to position [0, 0]
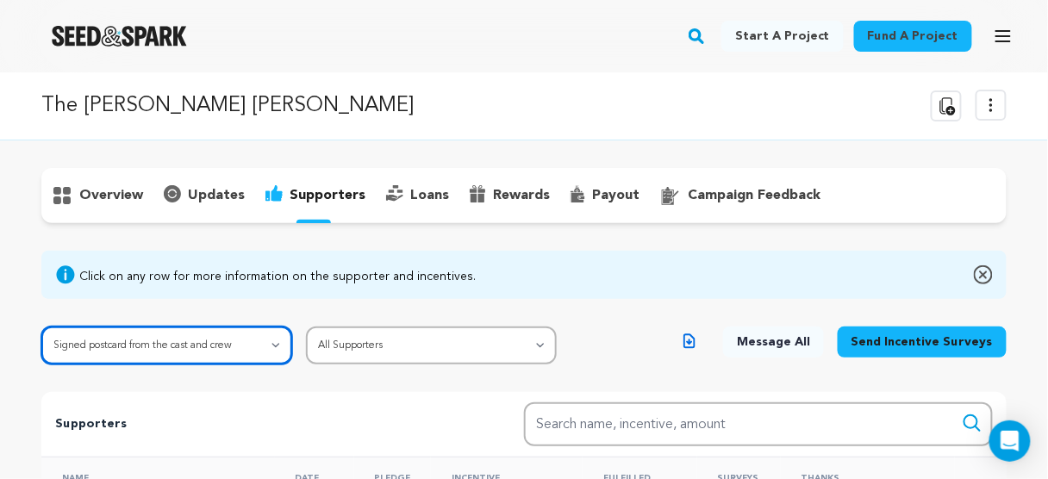
click at [221, 336] on select "All Incentives Signed postcard from the cast and crew Poor Gal: The Cultural Hi…" at bounding box center [166, 346] width 251 height 38
select select
click at [41, 327] on select "All Incentives Signed postcard from the cast and crew Poor Gal: The Cultural Hi…" at bounding box center [166, 346] width 251 height 38
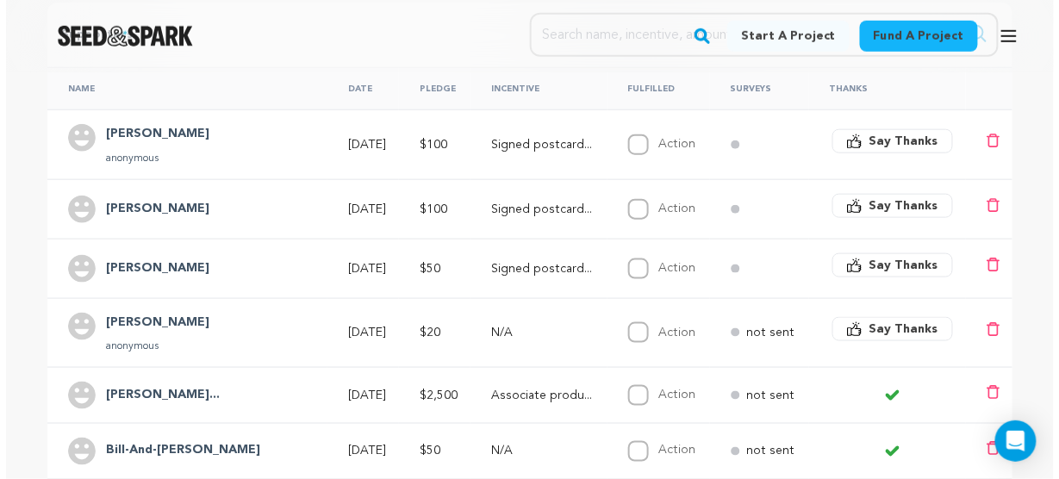
scroll to position [414, 0]
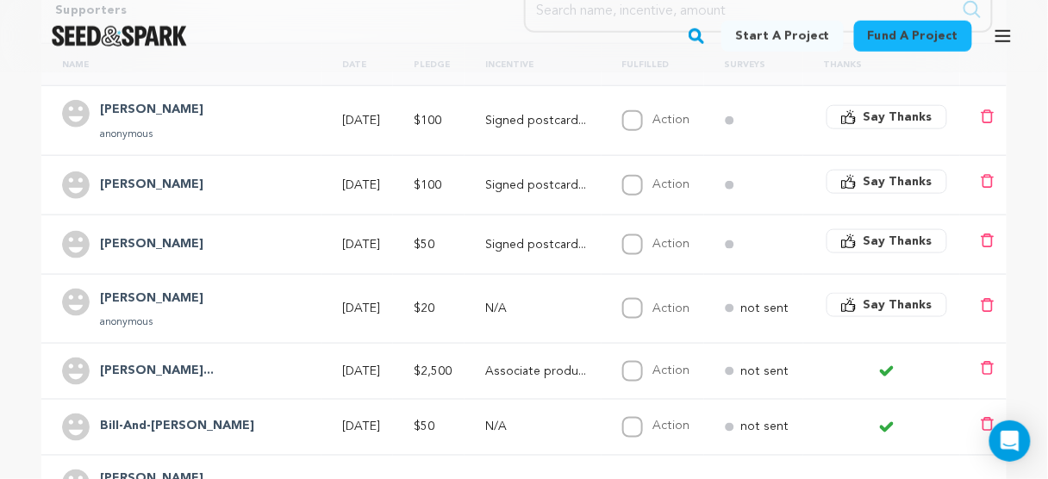
click at [875, 308] on span "Say Thanks" at bounding box center [897, 304] width 69 height 17
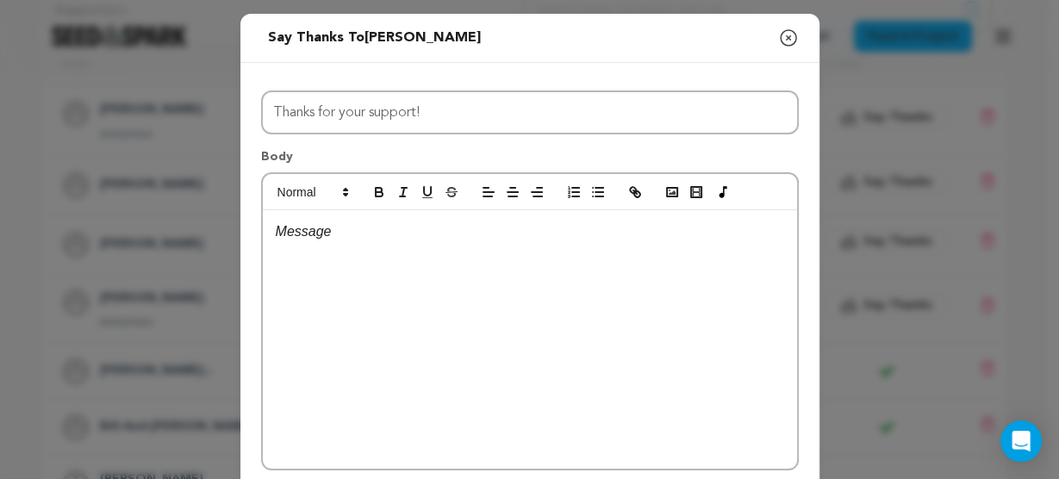
click at [386, 261] on div at bounding box center [530, 339] width 534 height 258
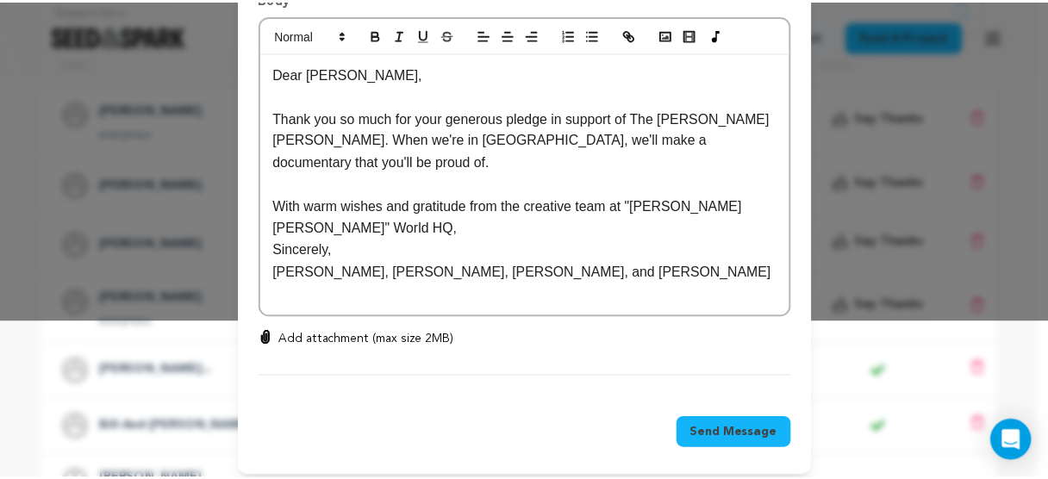
scroll to position [163, 0]
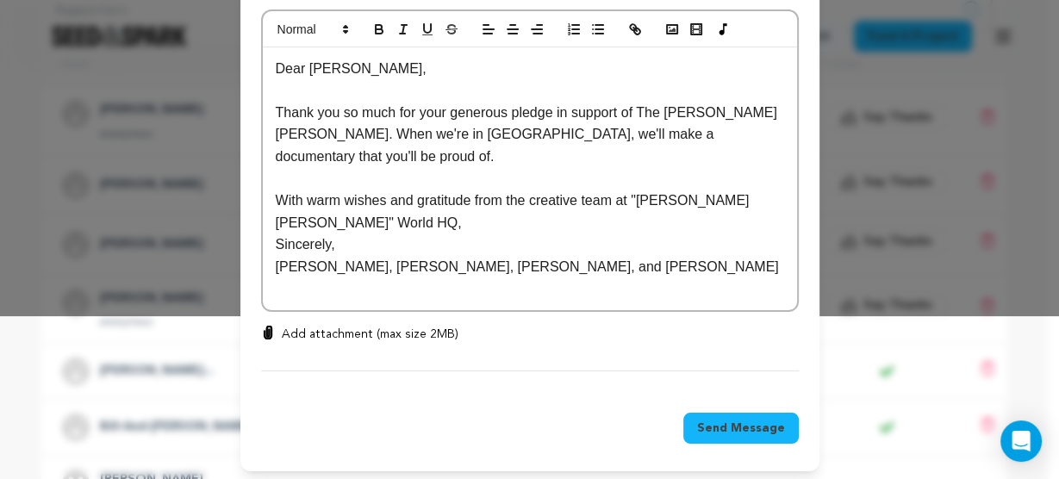
click at [737, 420] on span "Send Message" at bounding box center [741, 428] width 88 height 17
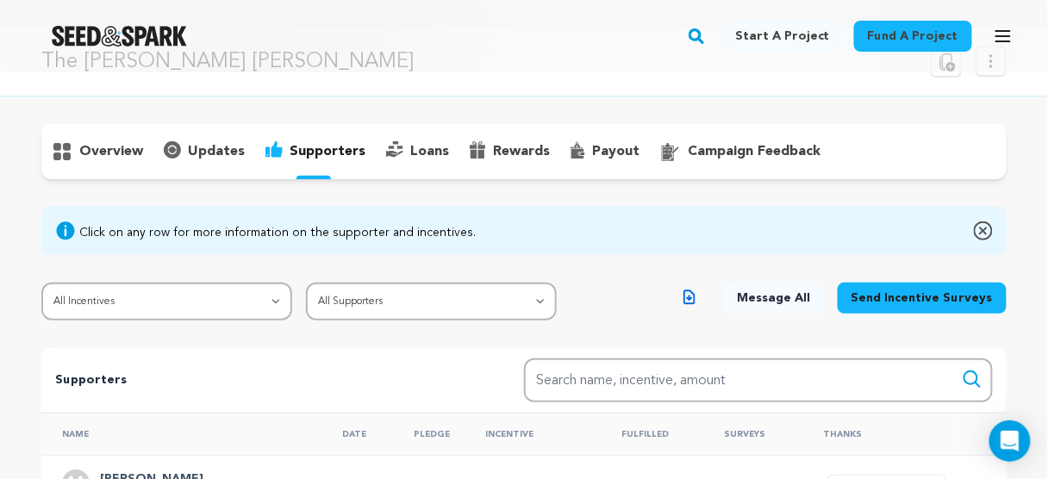
scroll to position [0, 0]
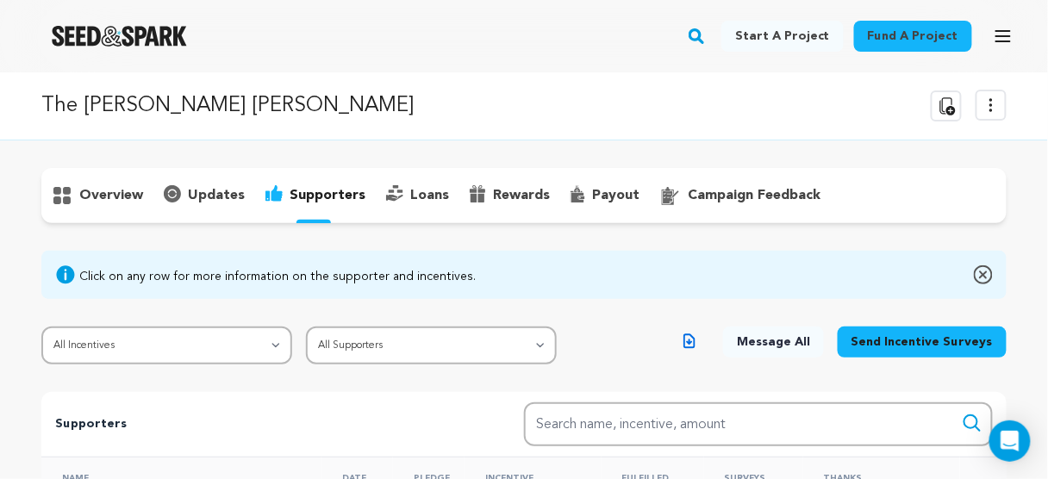
click at [511, 193] on p "rewards" at bounding box center [521, 195] width 57 height 21
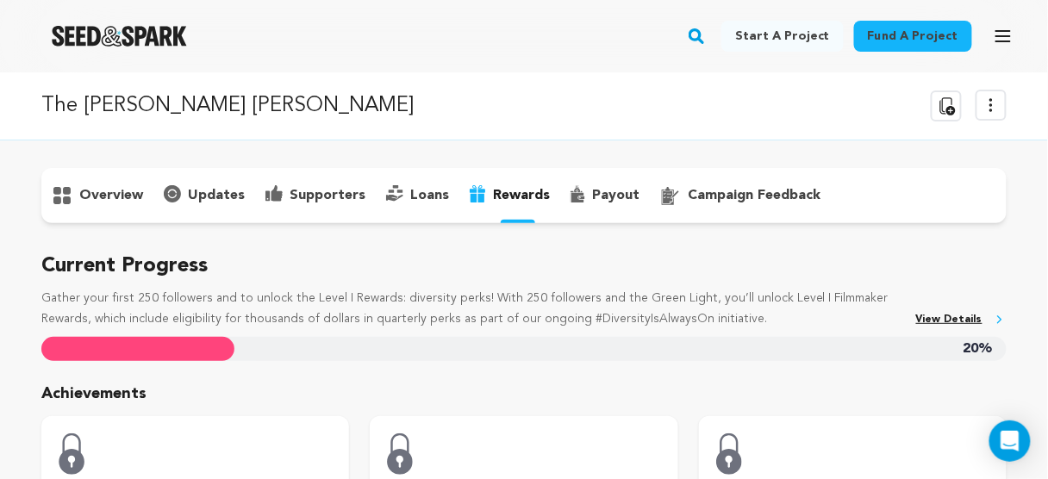
click at [433, 192] on p "loans" at bounding box center [429, 195] width 39 height 21
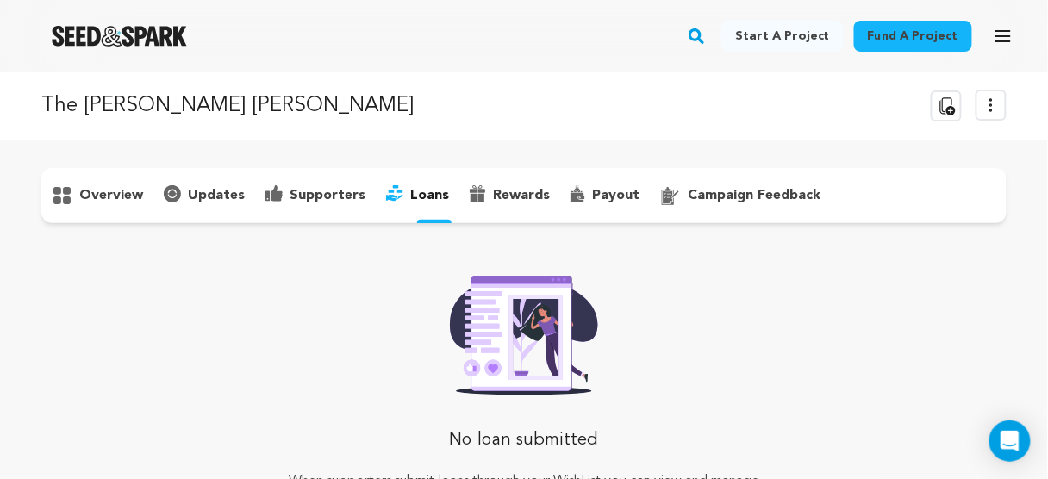
click at [224, 189] on p "updates" at bounding box center [216, 195] width 57 height 21
click at [101, 196] on p "overview" at bounding box center [111, 195] width 64 height 21
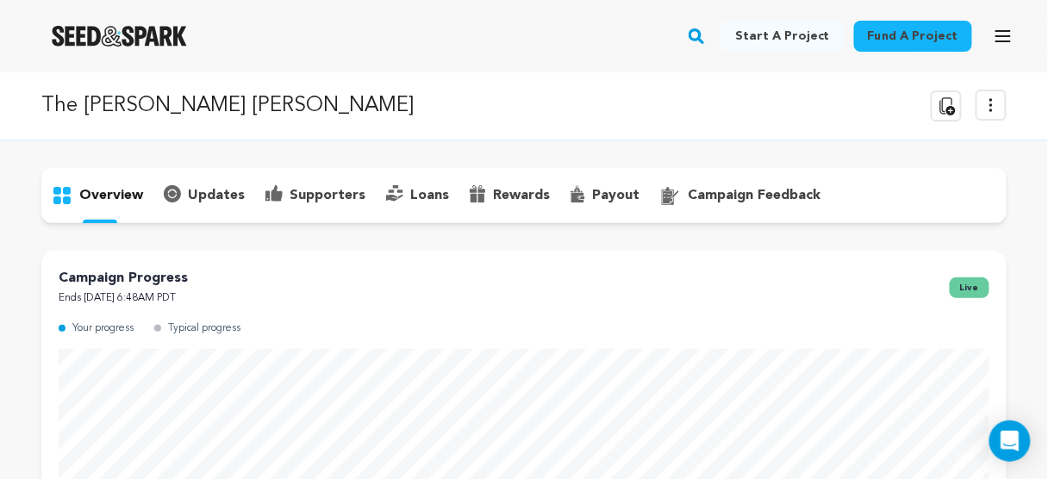
click at [118, 108] on p "The [PERSON_NAME] [PERSON_NAME]" at bounding box center [227, 105] width 372 height 31
click at [710, 191] on p "campaign feedback" at bounding box center [754, 195] width 133 height 21
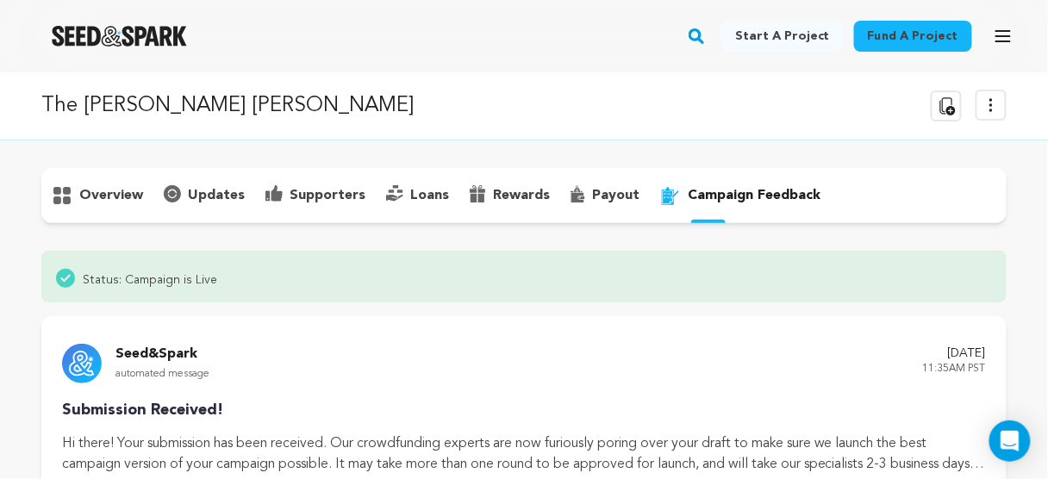
click at [104, 190] on p "overview" at bounding box center [111, 195] width 64 height 21
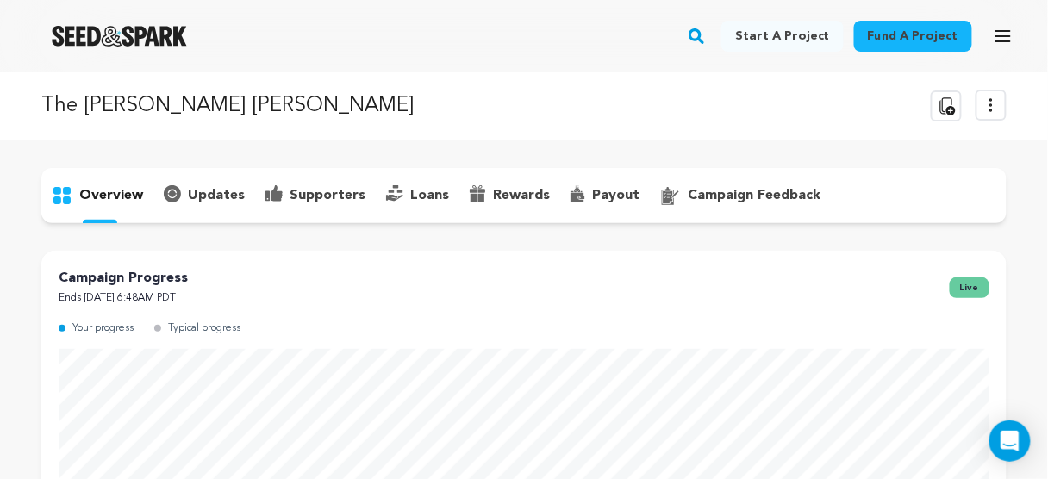
click at [103, 187] on p "overview" at bounding box center [111, 195] width 64 height 21
click at [133, 86] on div "The Liza Jane Sessions Copy public preview link View project Edit Project View …" at bounding box center [524, 106] width 1048 height 68
click at [133, 107] on p "The [PERSON_NAME] [PERSON_NAME]" at bounding box center [227, 105] width 372 height 31
click at [999, 103] on icon at bounding box center [990, 105] width 21 height 21
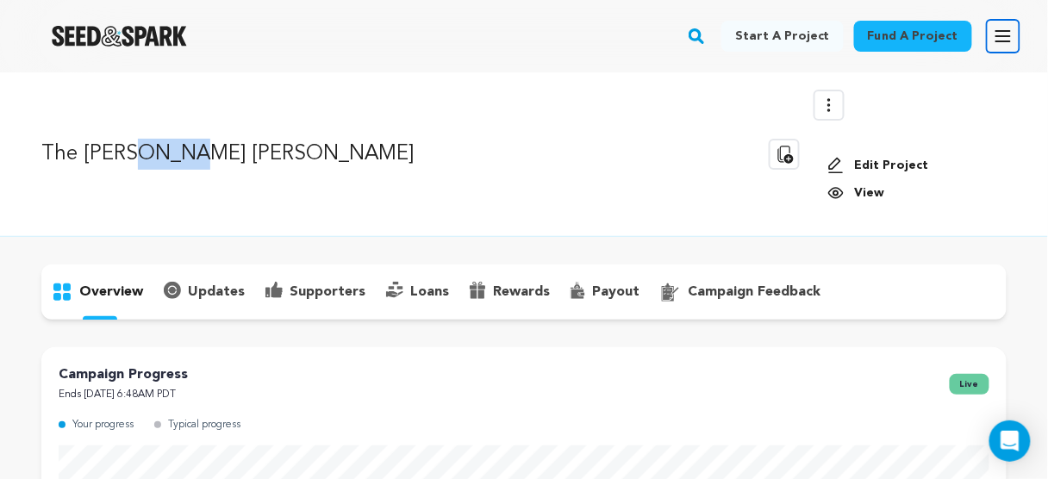
click at [1011, 26] on icon "button" at bounding box center [1003, 36] width 21 height 21
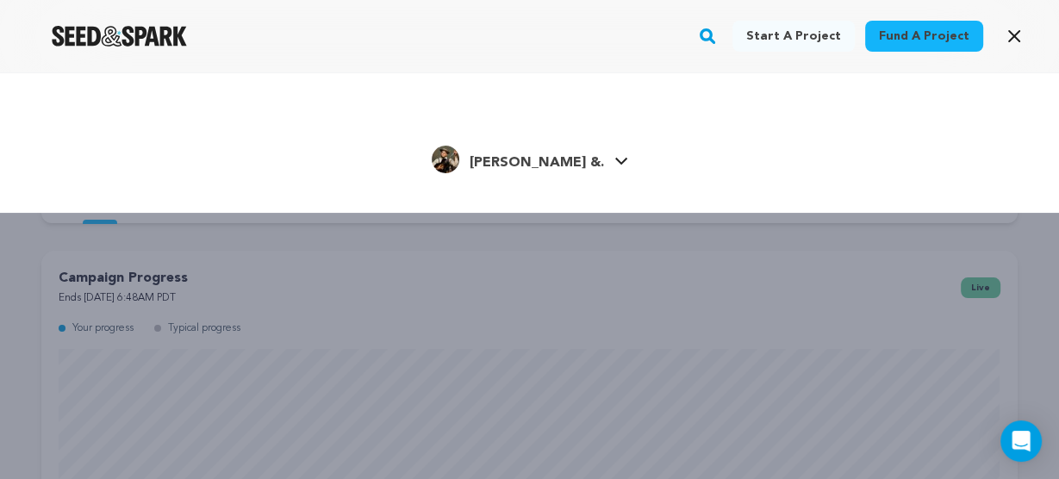
click at [572, 160] on span "[PERSON_NAME] &." at bounding box center [537, 163] width 134 height 14
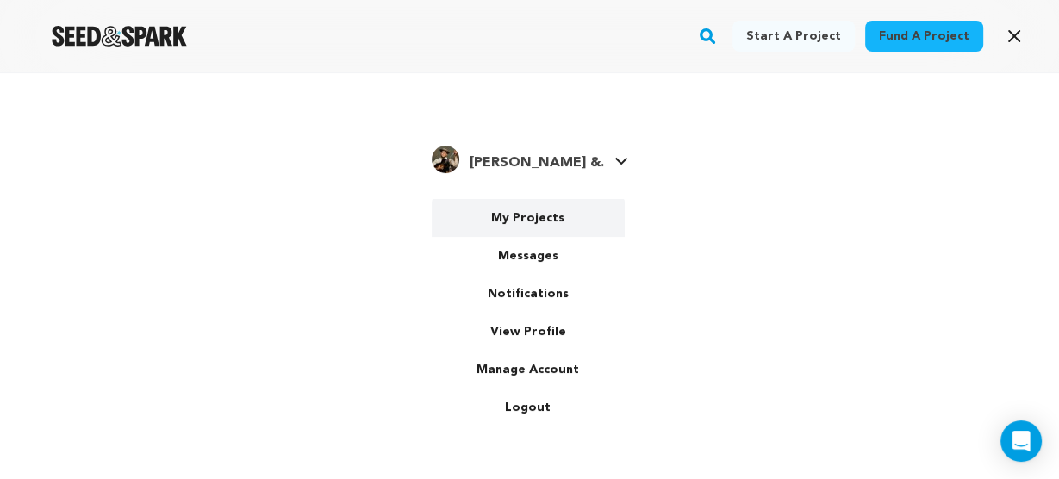
click at [535, 224] on link "My Projects" at bounding box center [528, 218] width 193 height 38
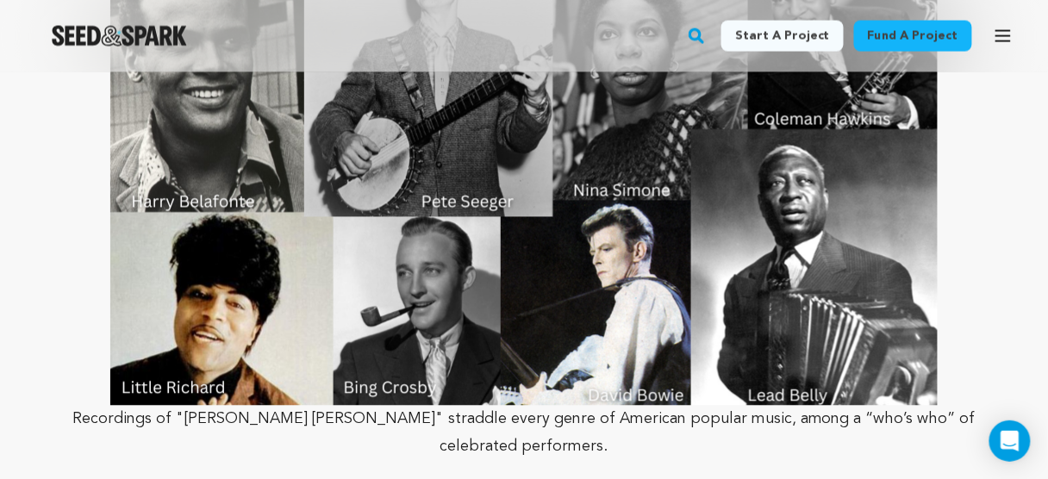
scroll to position [4067, 0]
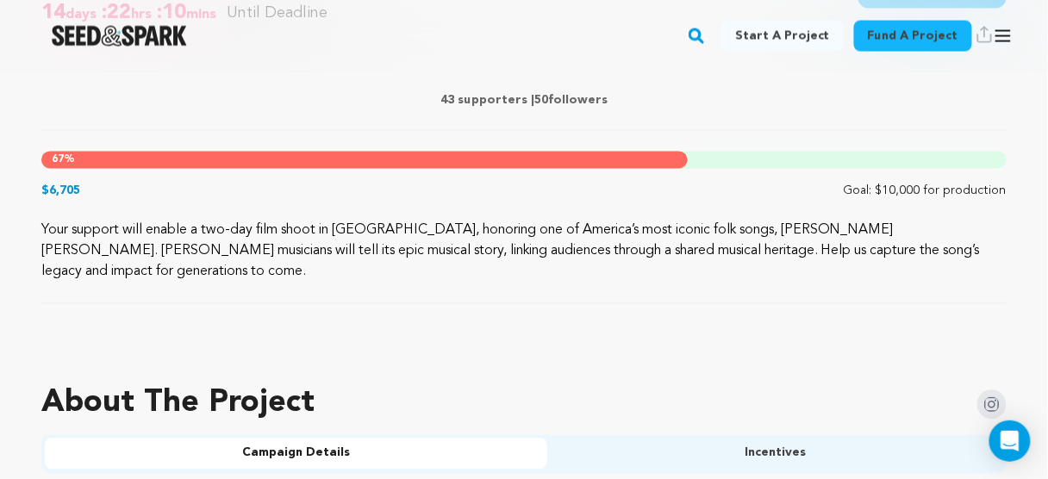
scroll to position [896, 0]
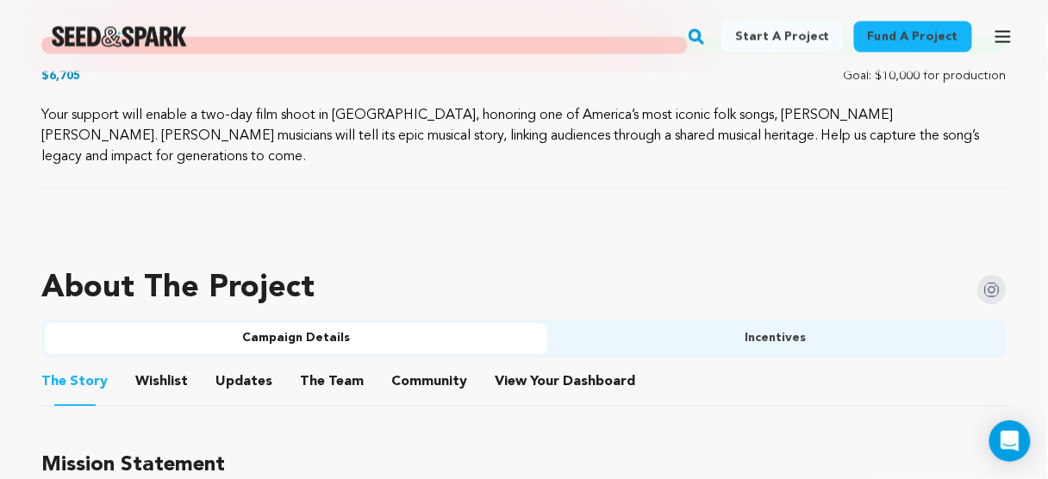
click at [495, 364] on button "View Your Dashboard" at bounding box center [515, 384] width 41 height 41
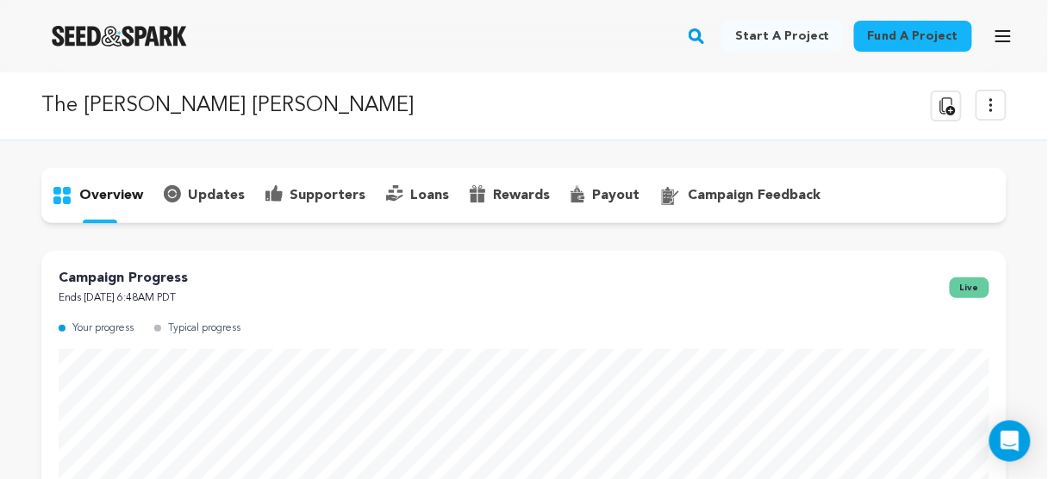
click at [312, 196] on p "supporters" at bounding box center [327, 195] width 76 height 21
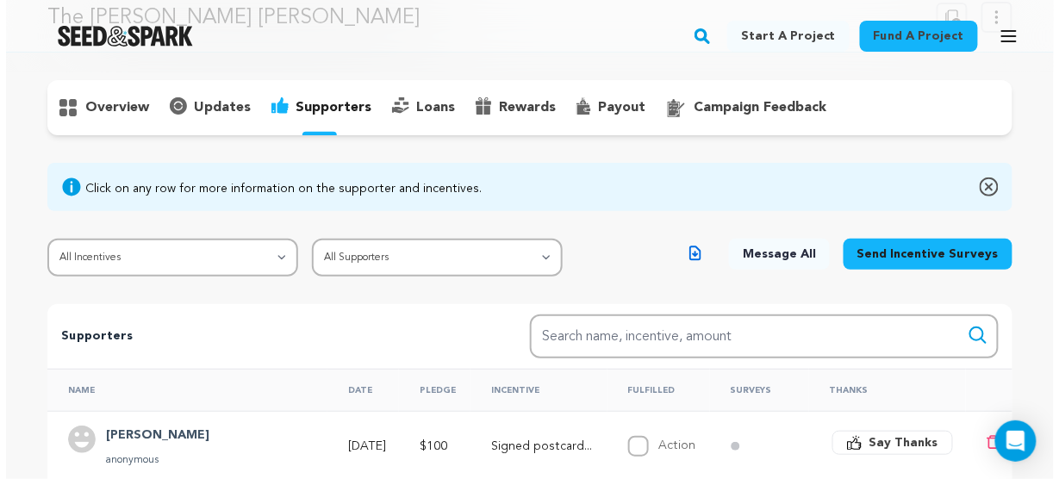
scroll to position [276, 0]
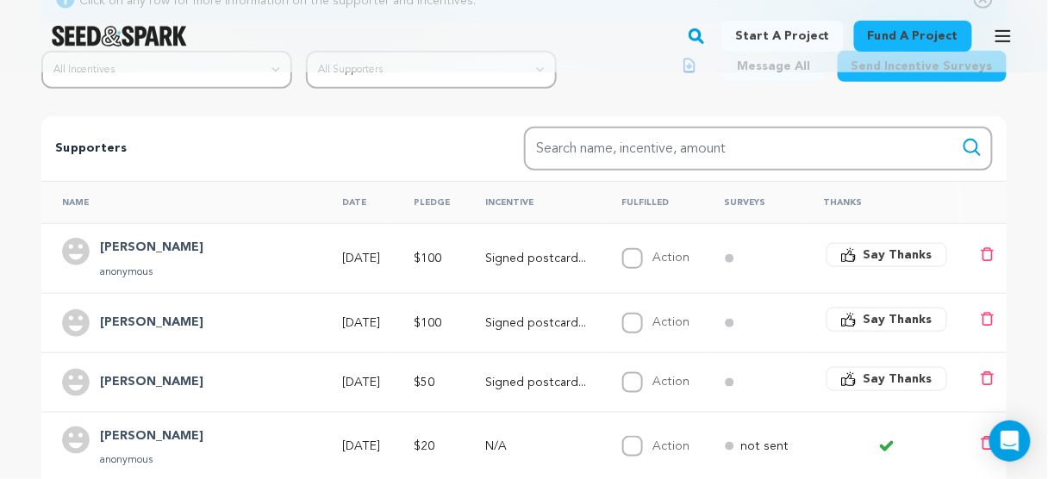
click at [869, 372] on span "Say Thanks" at bounding box center [897, 378] width 69 height 17
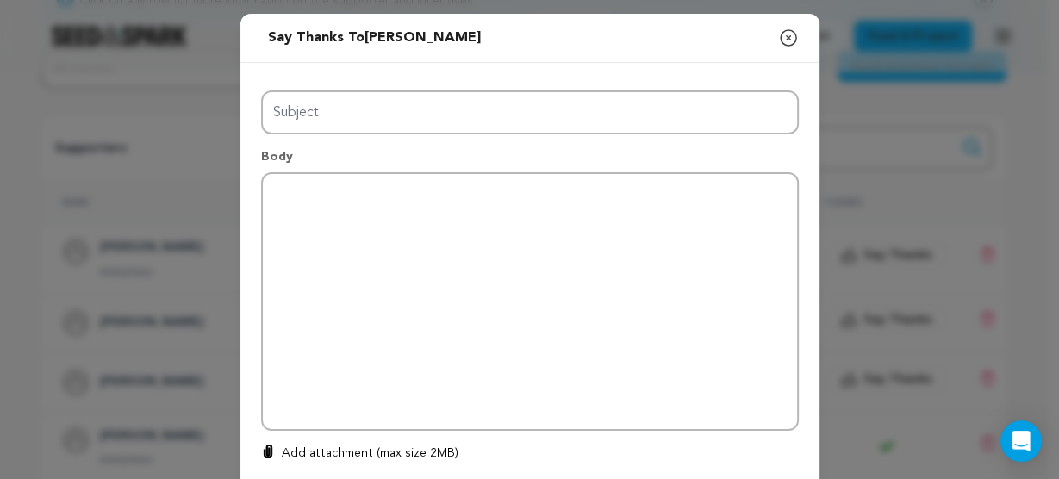
type input "Thanks for your support!"
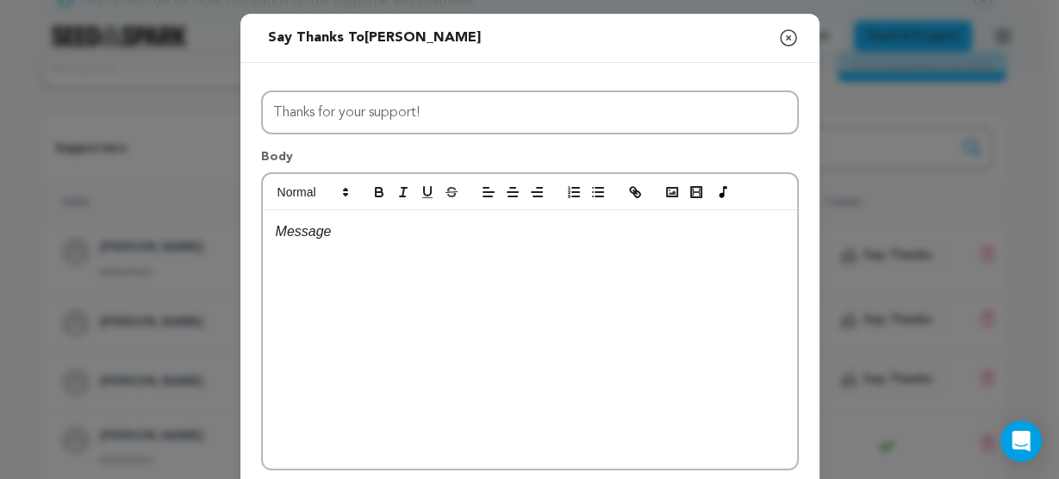
click at [473, 314] on div at bounding box center [530, 339] width 534 height 258
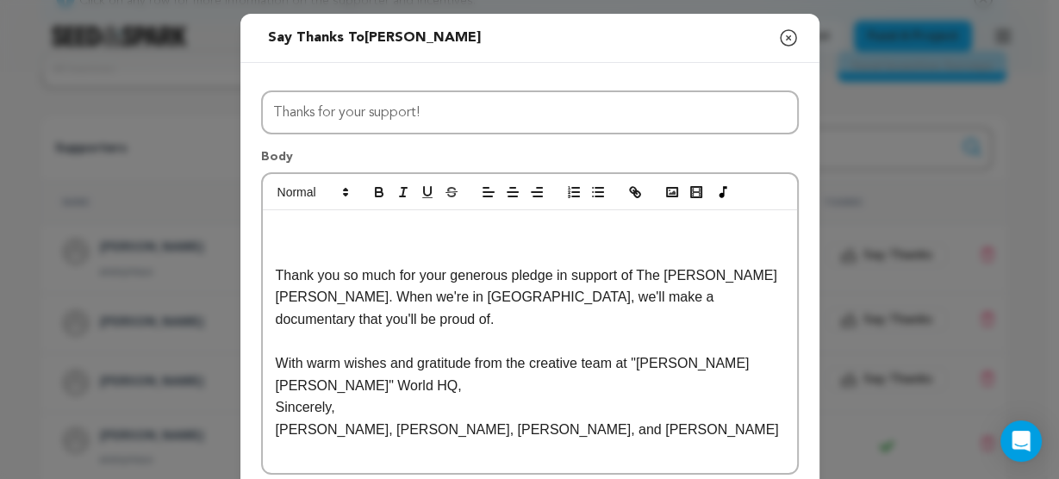
click at [325, 217] on div "Thank you so much for your generous pledge in support of The [PERSON_NAME] [PER…" at bounding box center [530, 342] width 534 height 264
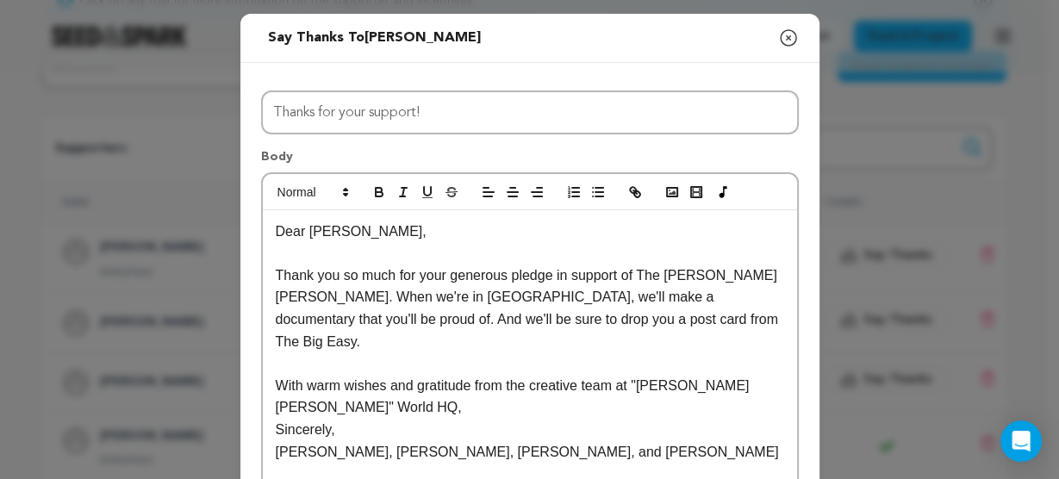
click at [283, 273] on p "Thank you so much for your generous pledge in support of The [PERSON_NAME] [PER…" at bounding box center [530, 308] width 508 height 88
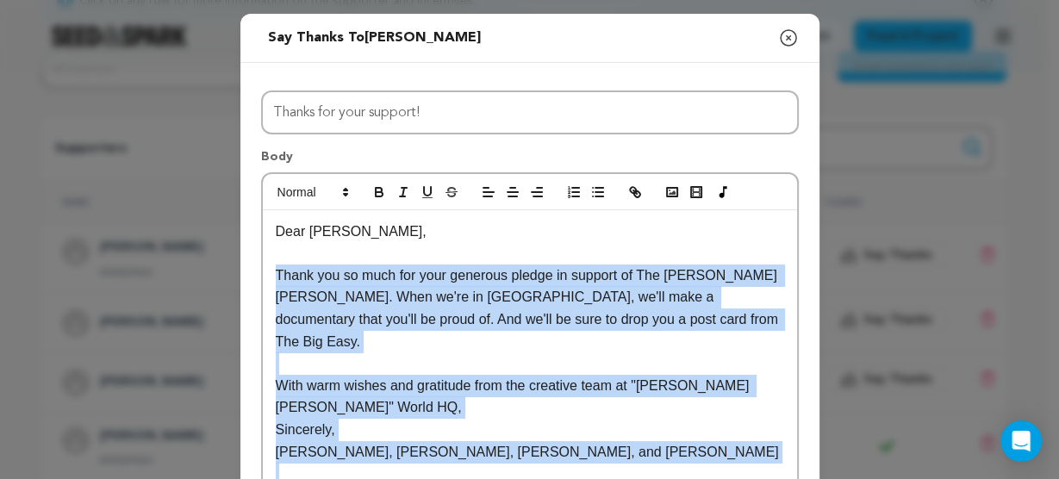
drag, startPoint x: 283, startPoint y: 273, endPoint x: 434, endPoint y: 408, distance: 203.2
click at [441, 412] on div "Dear Stephen, Thank you so much for your generous pledge in support of The Liza…" at bounding box center [530, 352] width 534 height 285
copy div "Thank you so much for your generous pledge in support of The Liza Jane Sessions…"
click at [534, 310] on p "Thank you so much for your generous pledge in support of The Liza Jane Sessions…" at bounding box center [530, 308] width 508 height 88
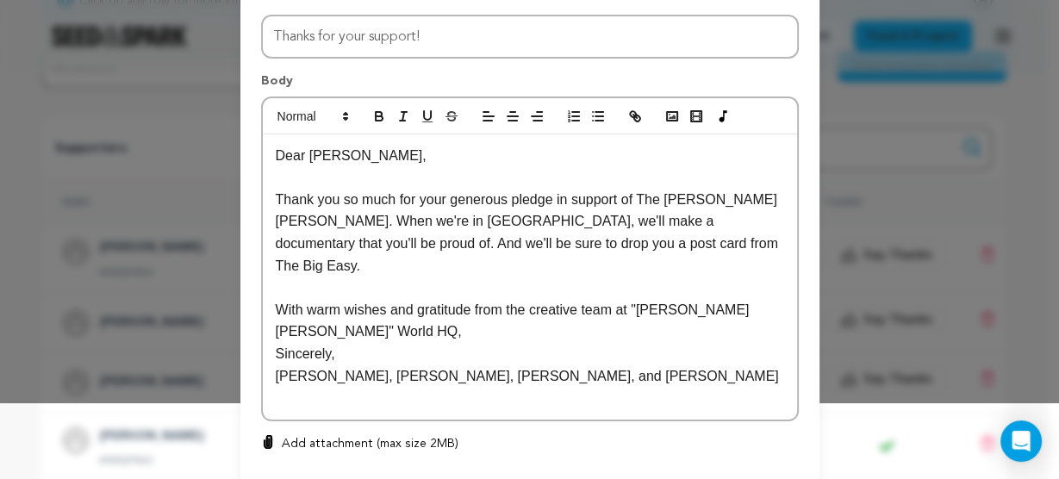
scroll to position [163, 0]
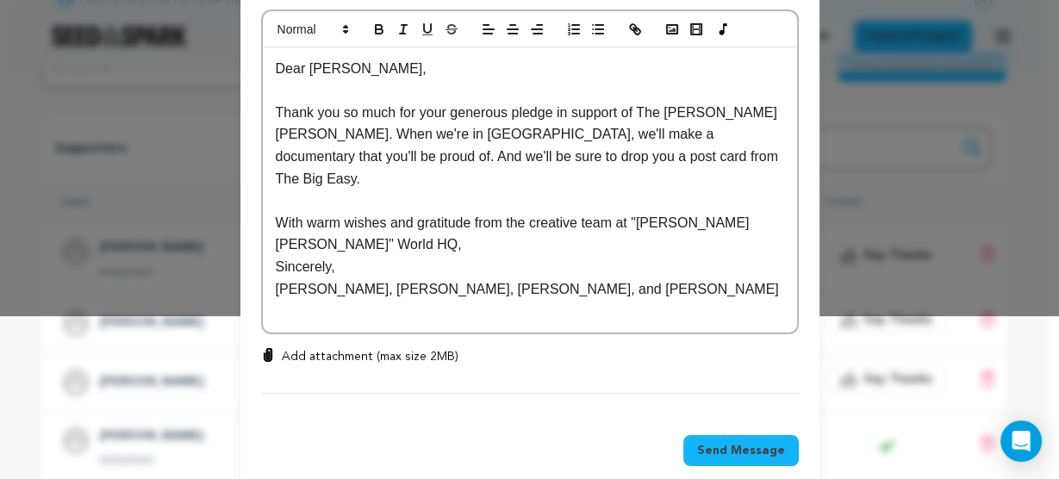
click at [713, 442] on span "Send Message" at bounding box center [741, 450] width 88 height 17
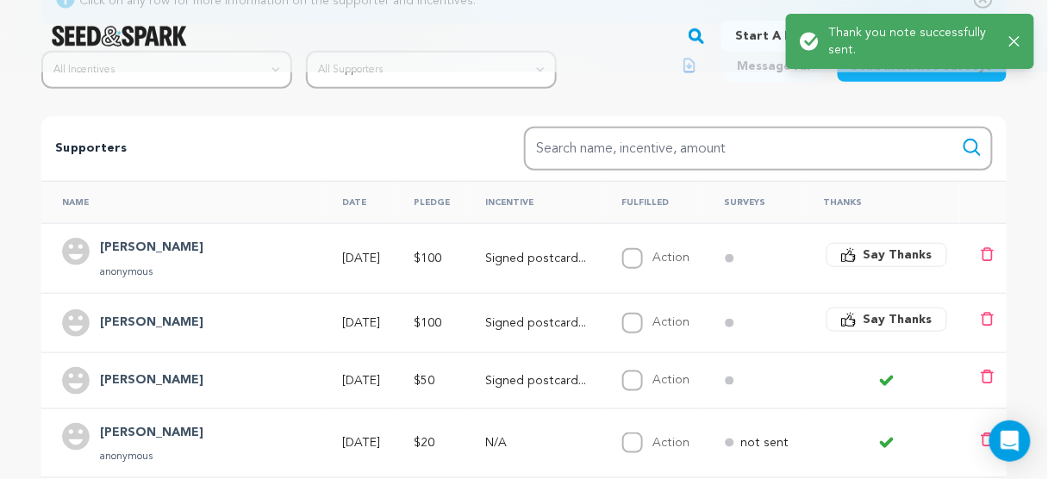
click at [868, 319] on span "Say Thanks" at bounding box center [897, 319] width 69 height 17
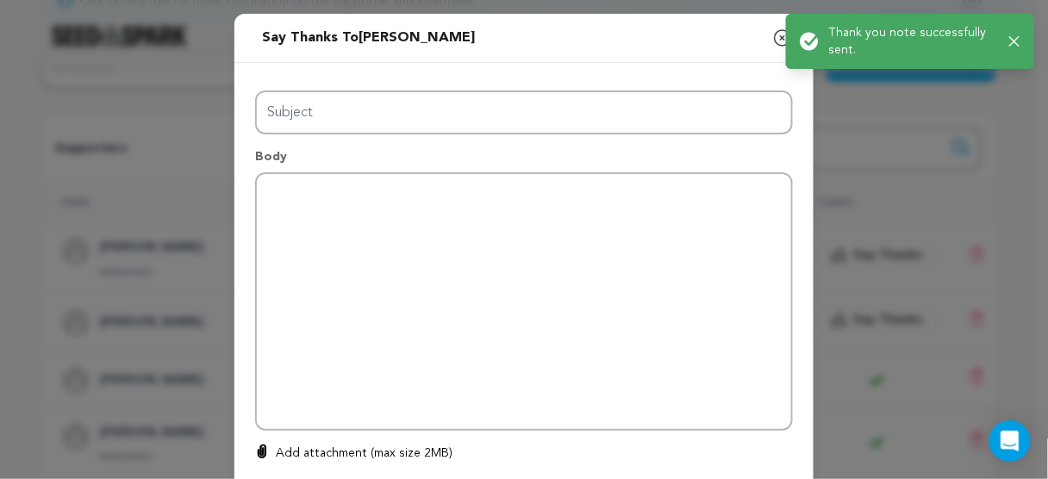
type input "Thanks for your support!"
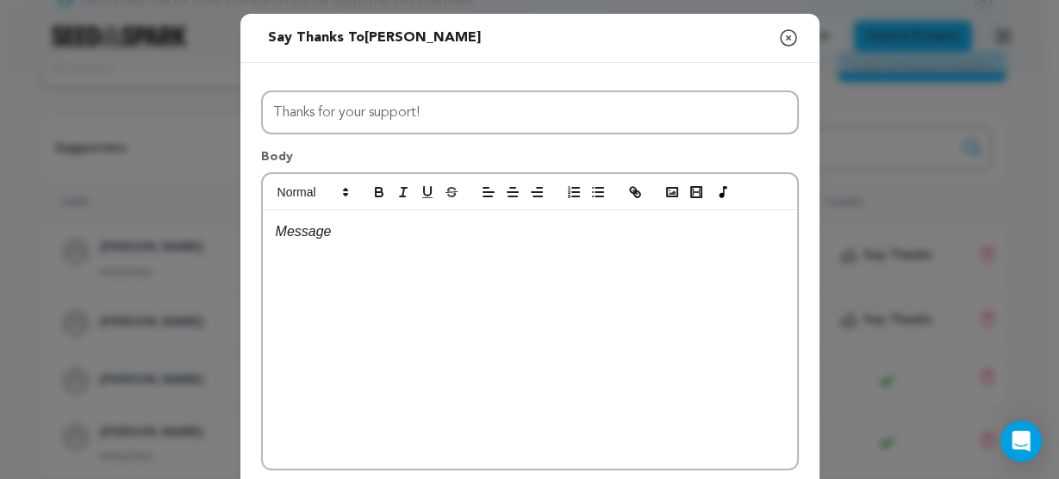
click at [406, 243] on div at bounding box center [530, 339] width 534 height 258
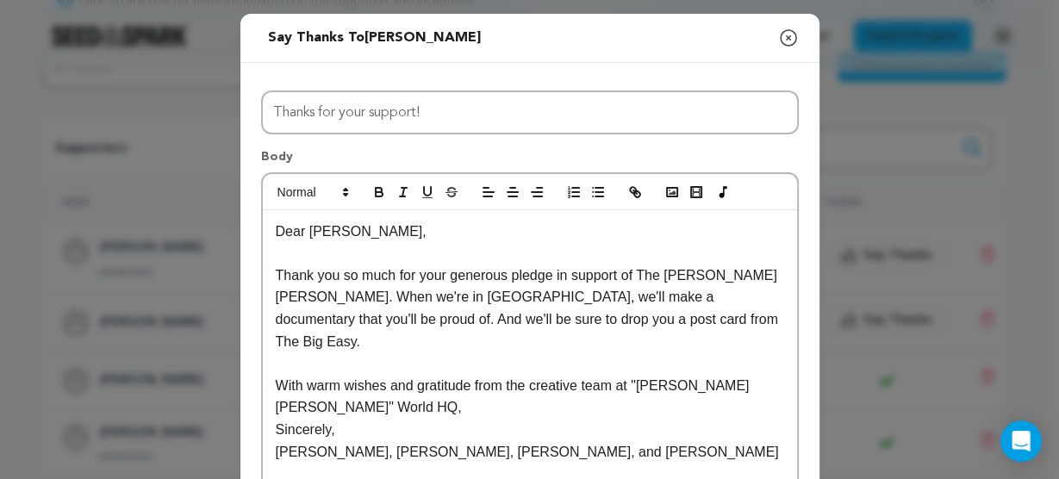
click at [654, 322] on p "Thank you so much for your generous pledge in support of The Liza Jane Sessions…" at bounding box center [530, 308] width 508 height 88
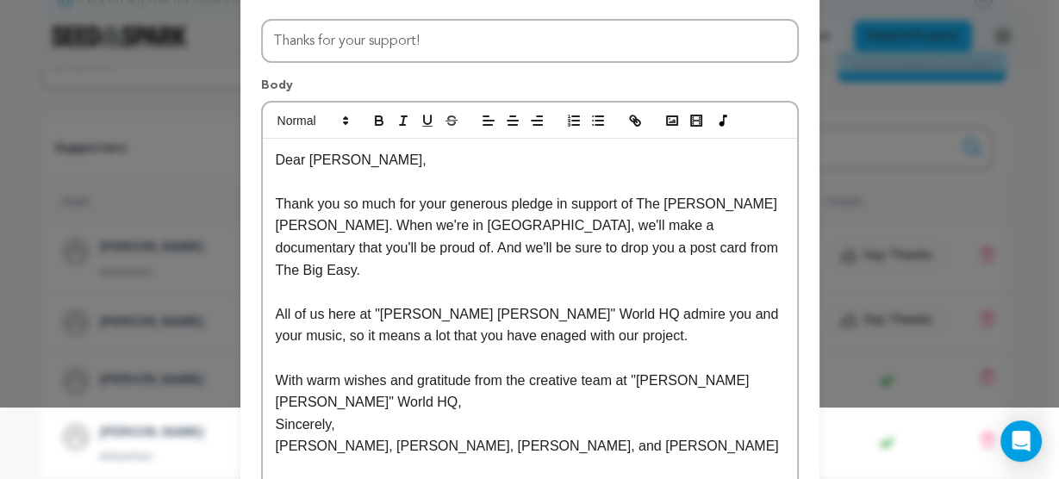
scroll to position [138, 0]
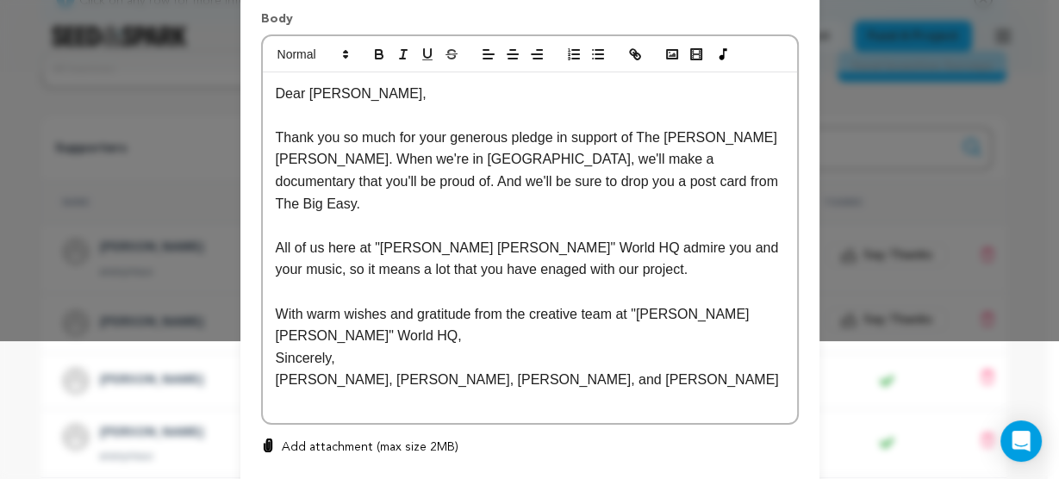
click at [613, 303] on p "With warm wishes and gratitude from the creative team at "Liza Jane" World HQ," at bounding box center [530, 325] width 508 height 44
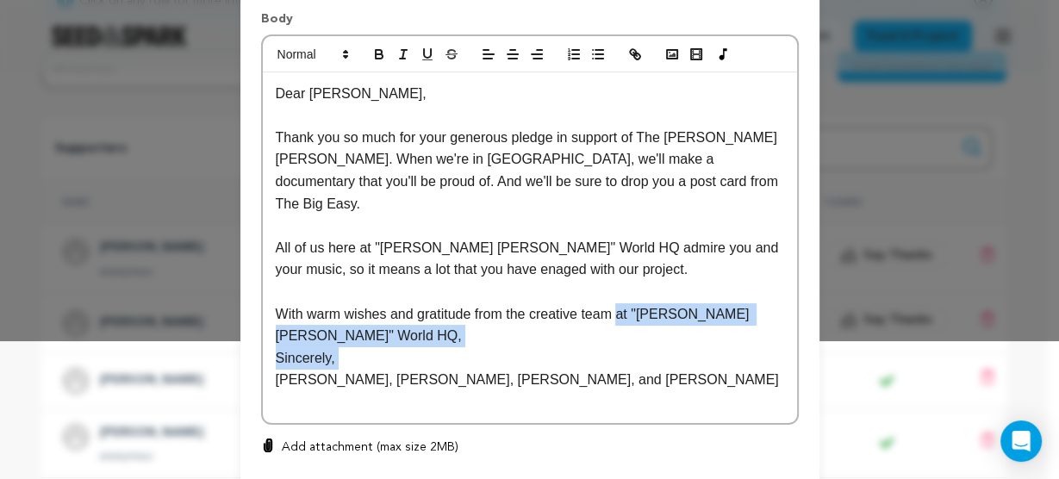
click at [356, 347] on p "Sincerely," at bounding box center [530, 358] width 508 height 22
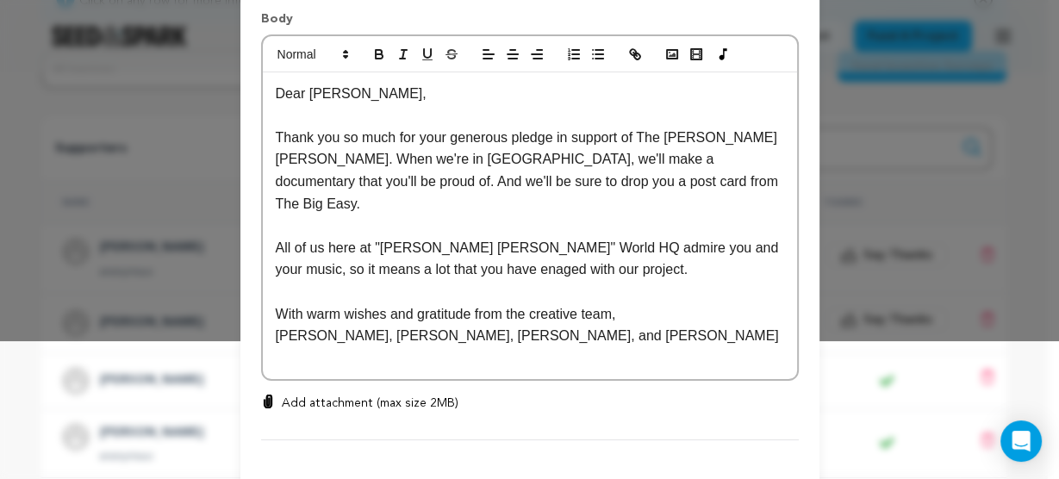
scroll to position [190, 0]
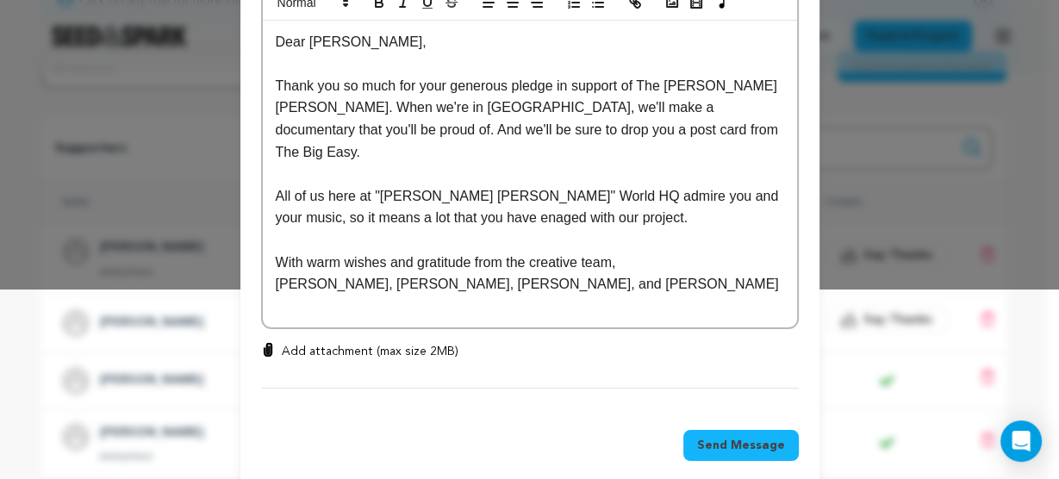
click at [713, 437] on span "Send Message" at bounding box center [741, 445] width 88 height 17
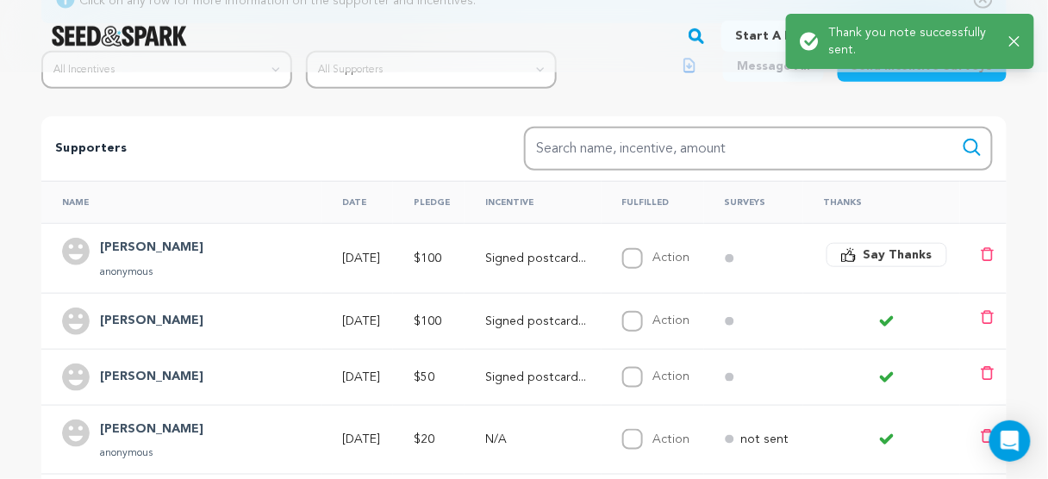
click at [887, 257] on span "Say Thanks" at bounding box center [897, 254] width 69 height 17
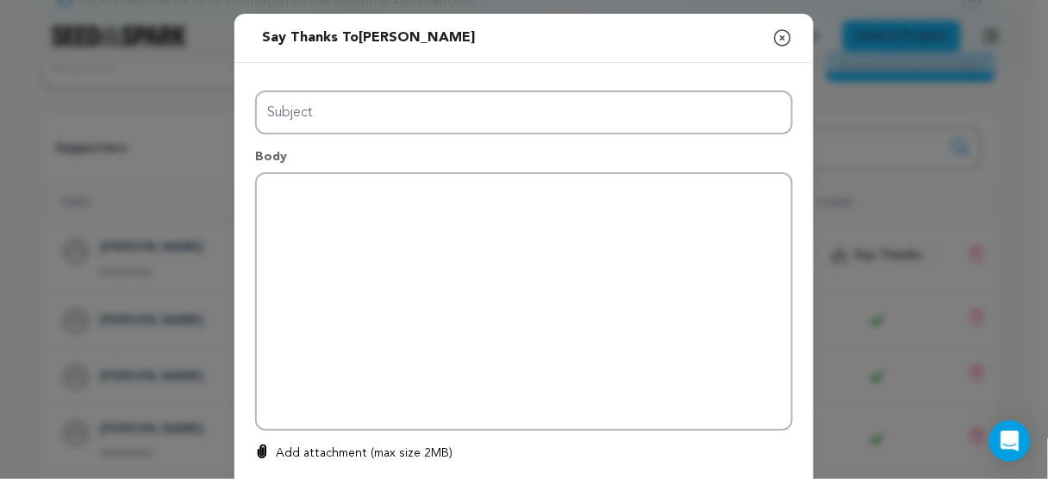
type input "Thanks for your support!"
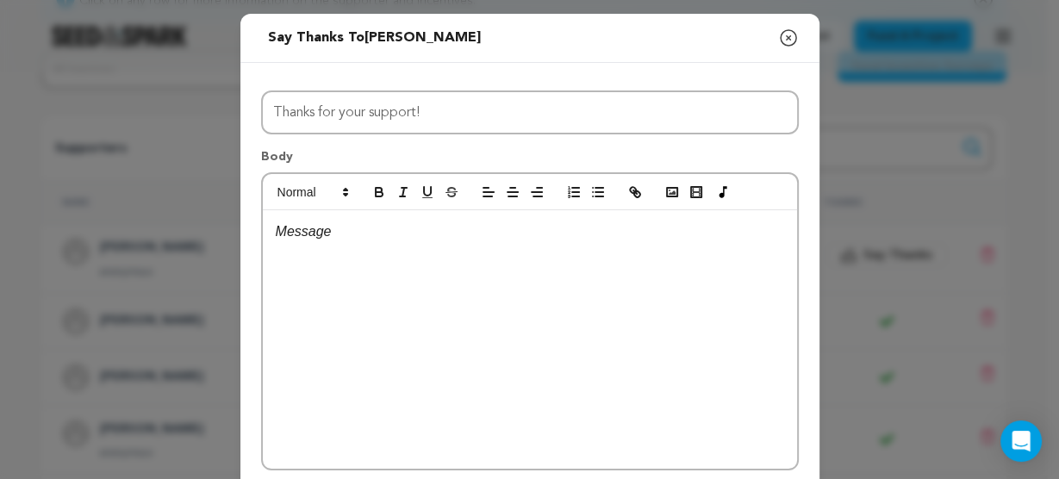
click at [335, 233] on p at bounding box center [530, 232] width 508 height 22
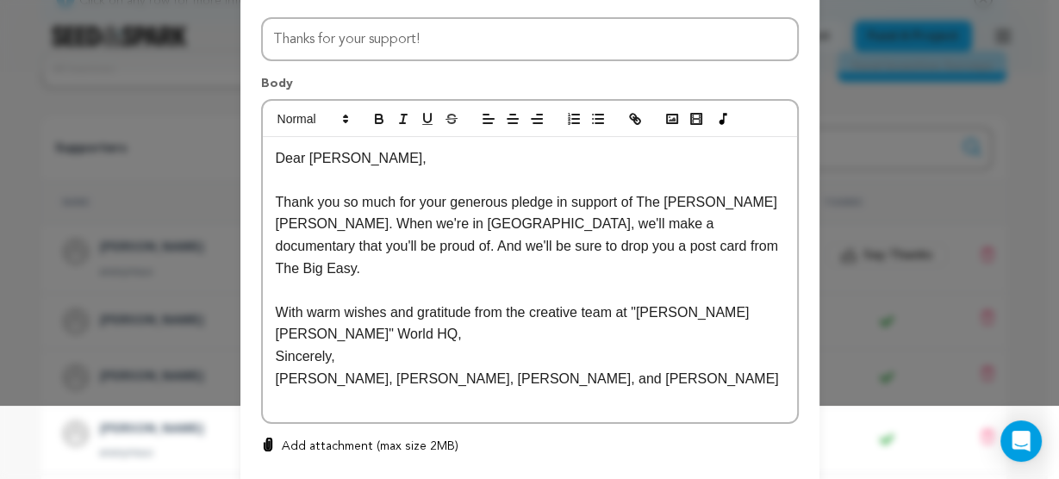
scroll to position [163, 0]
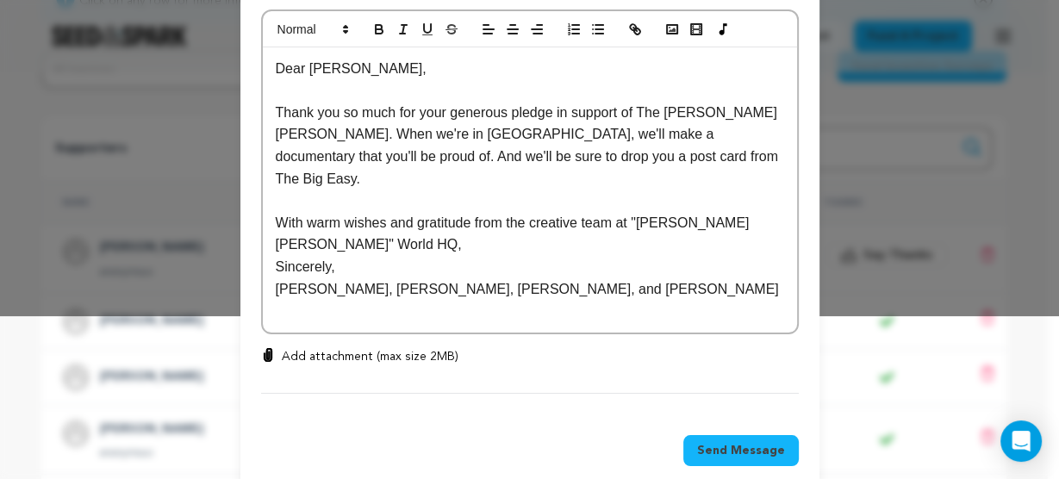
click at [725, 442] on span "Send Message" at bounding box center [741, 450] width 88 height 17
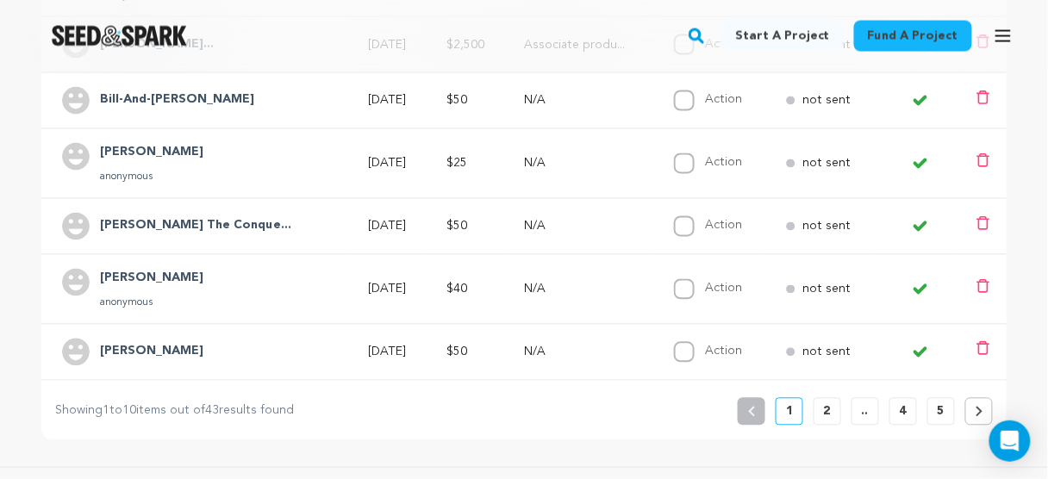
scroll to position [896, 0]
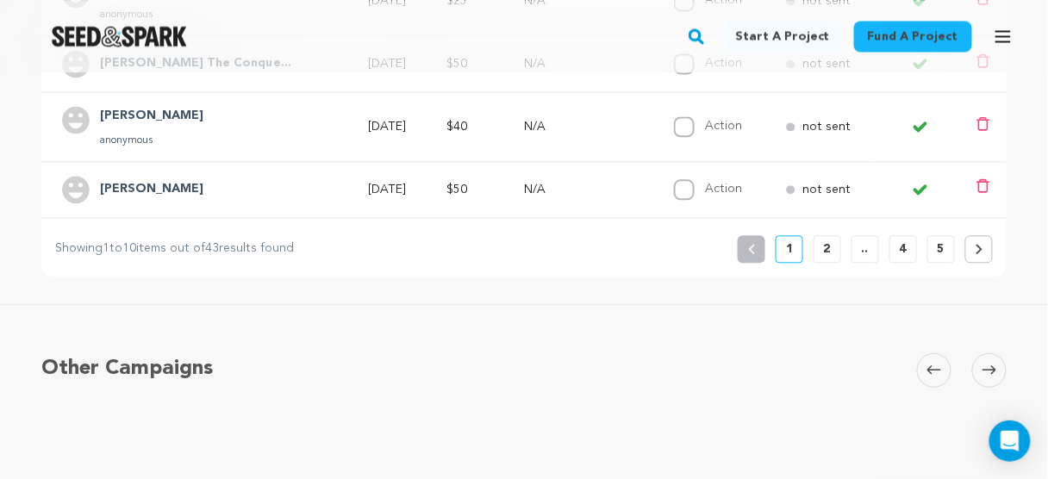
click at [829, 246] on p "2" at bounding box center [827, 248] width 7 height 17
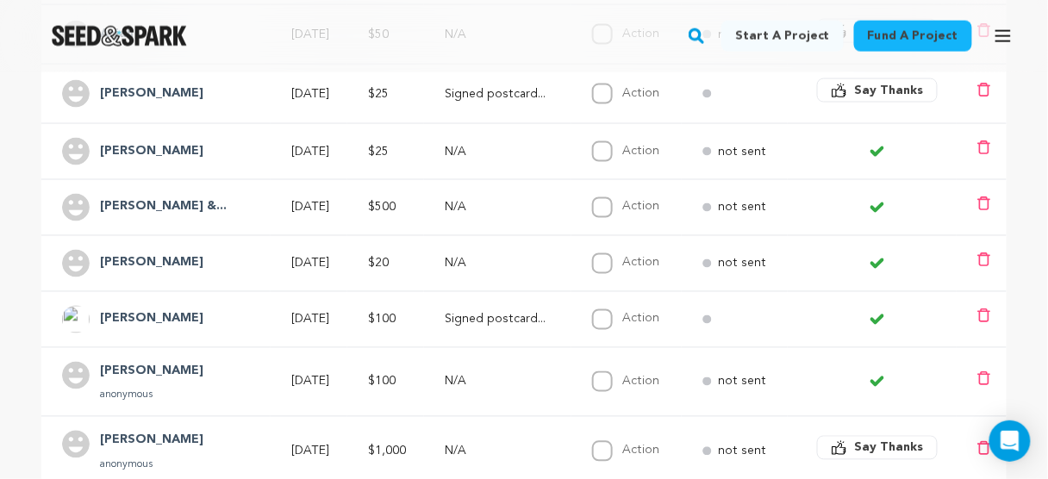
scroll to position [0, 0]
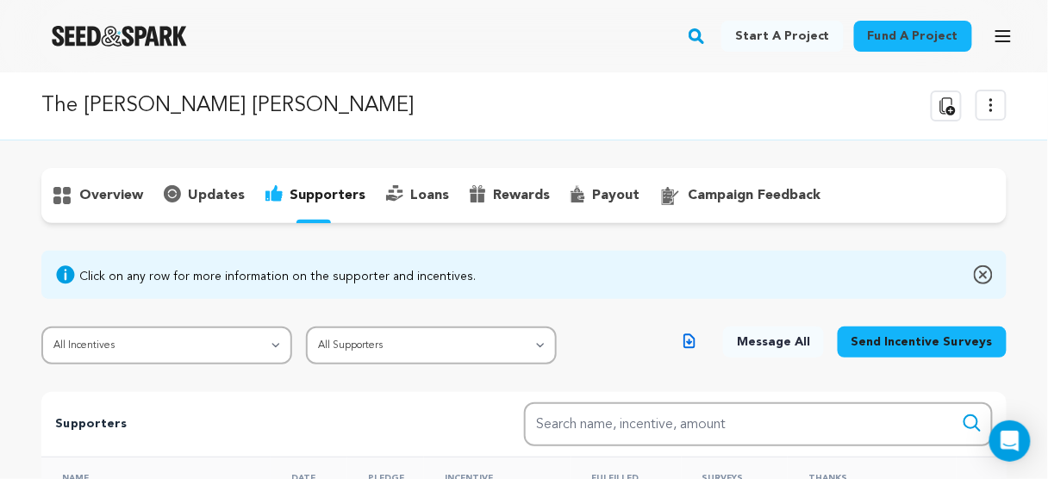
click at [123, 201] on p "overview" at bounding box center [111, 195] width 64 height 21
